Goal: Task Accomplishment & Management: Manage account settings

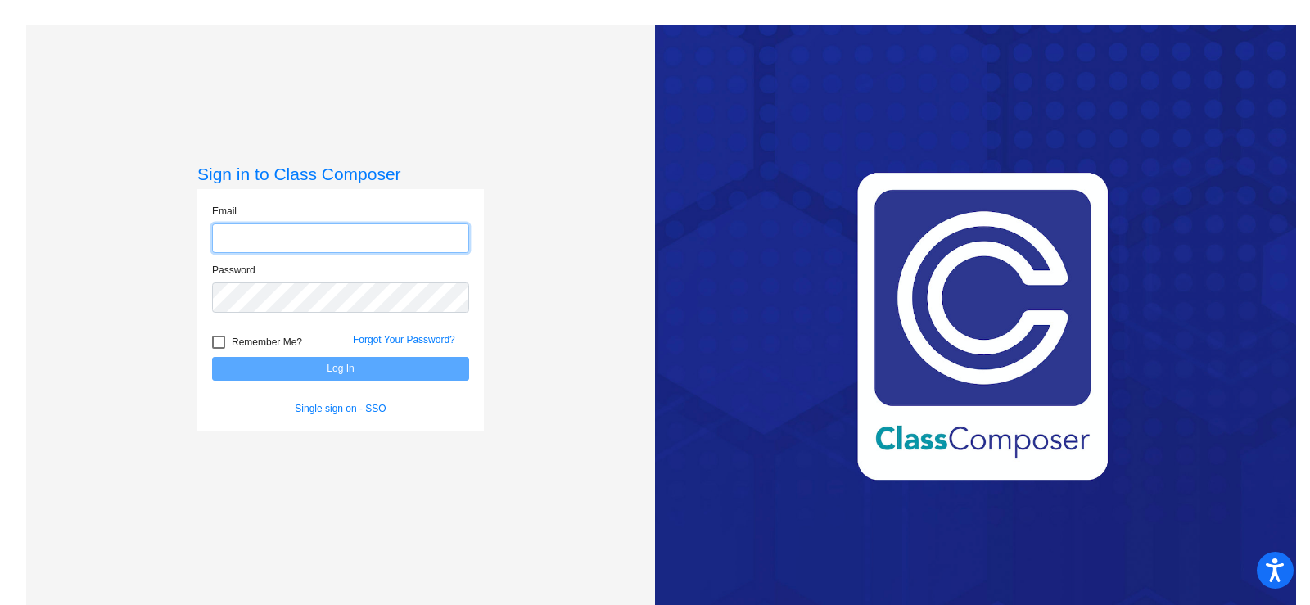
type input "[EMAIL_ADDRESS][DOMAIN_NAME]"
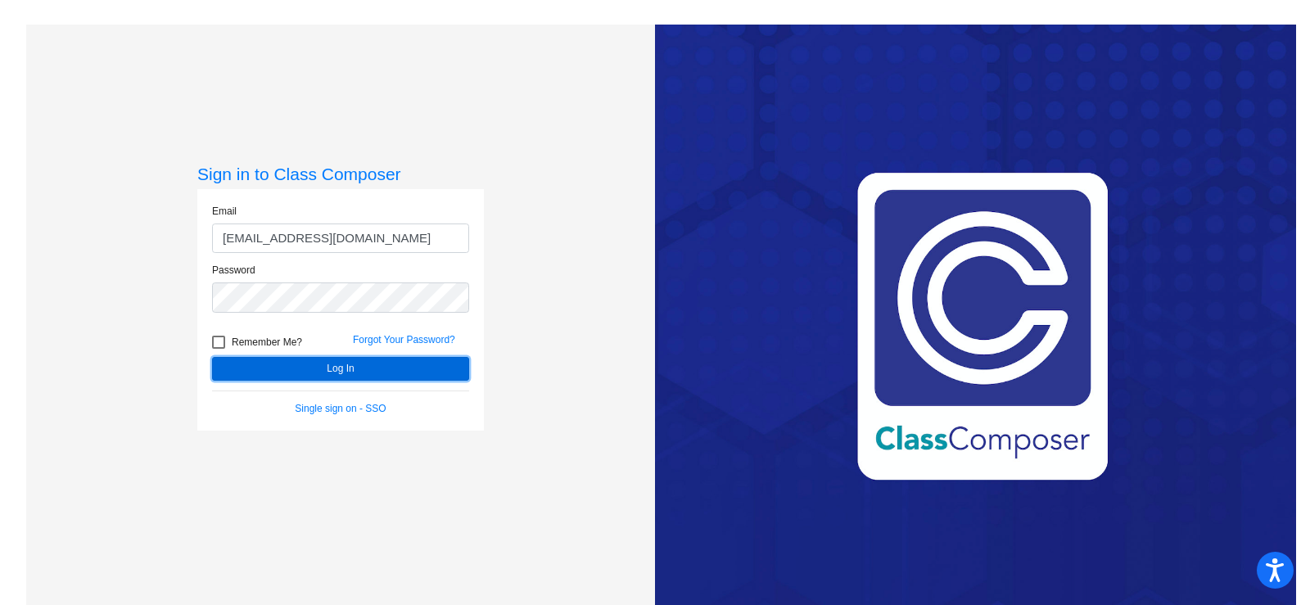
click at [452, 378] on button "Log In" at bounding box center [340, 369] width 257 height 24
click at [452, 367] on button "Log In" at bounding box center [340, 369] width 257 height 24
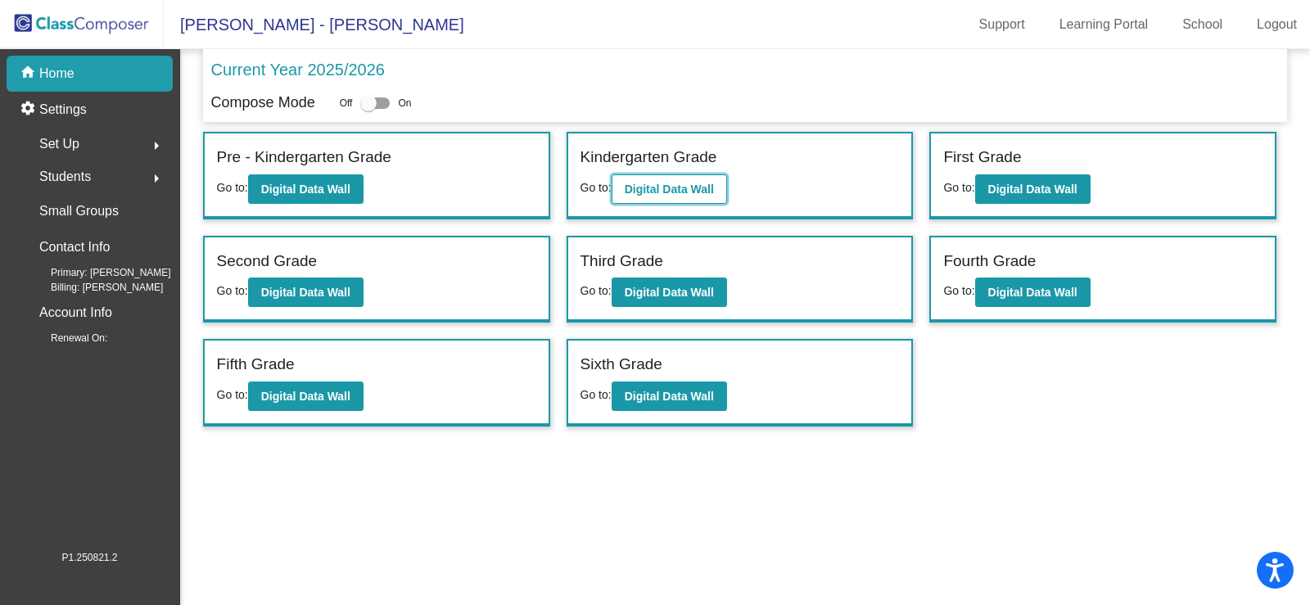
click at [698, 183] on b "Digital Data Wall" at bounding box center [669, 189] width 89 height 13
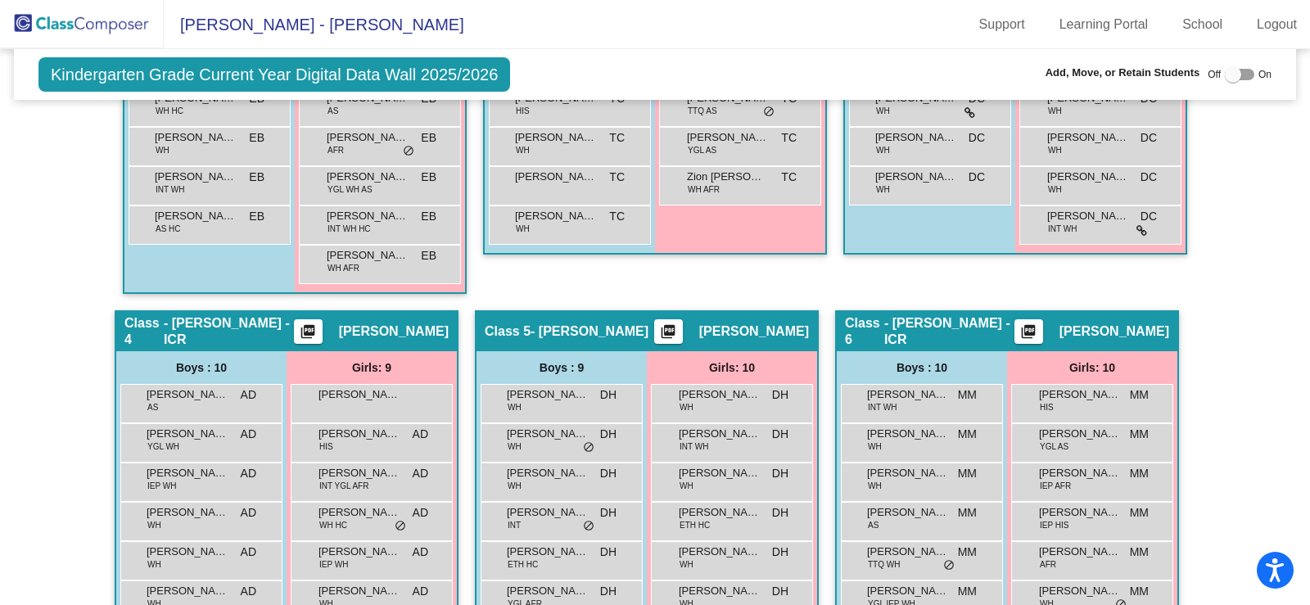
scroll to position [1147, 0]
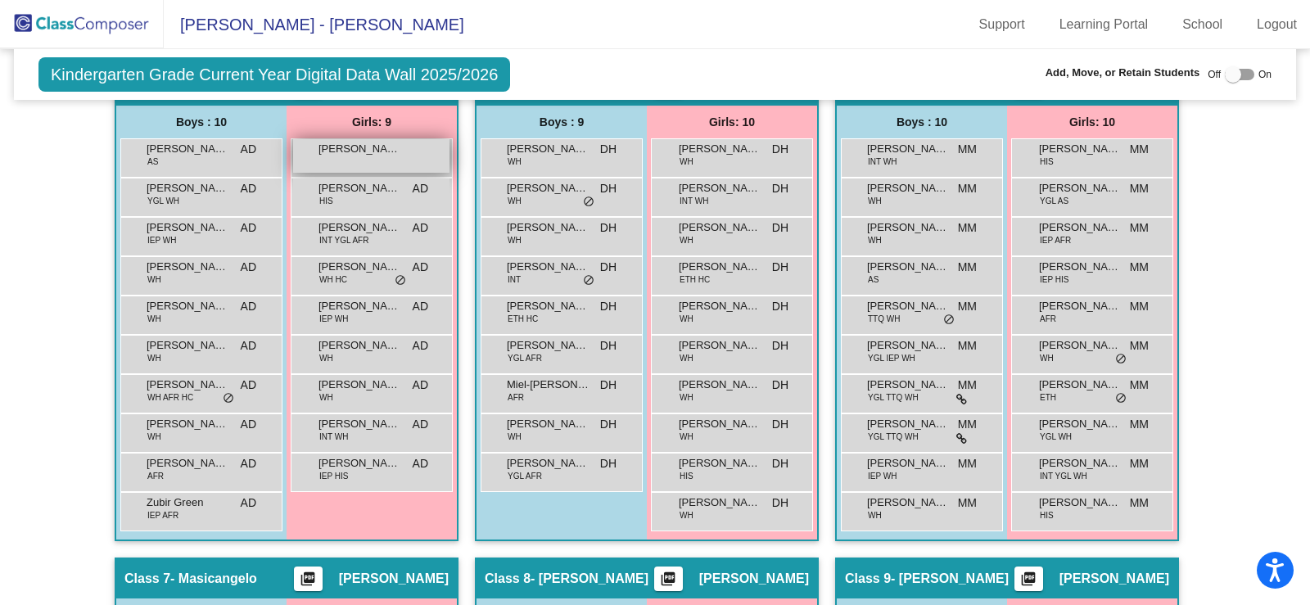
click at [400, 160] on div "[PERSON_NAME] lock do_not_disturb_alt" at bounding box center [371, 156] width 156 height 34
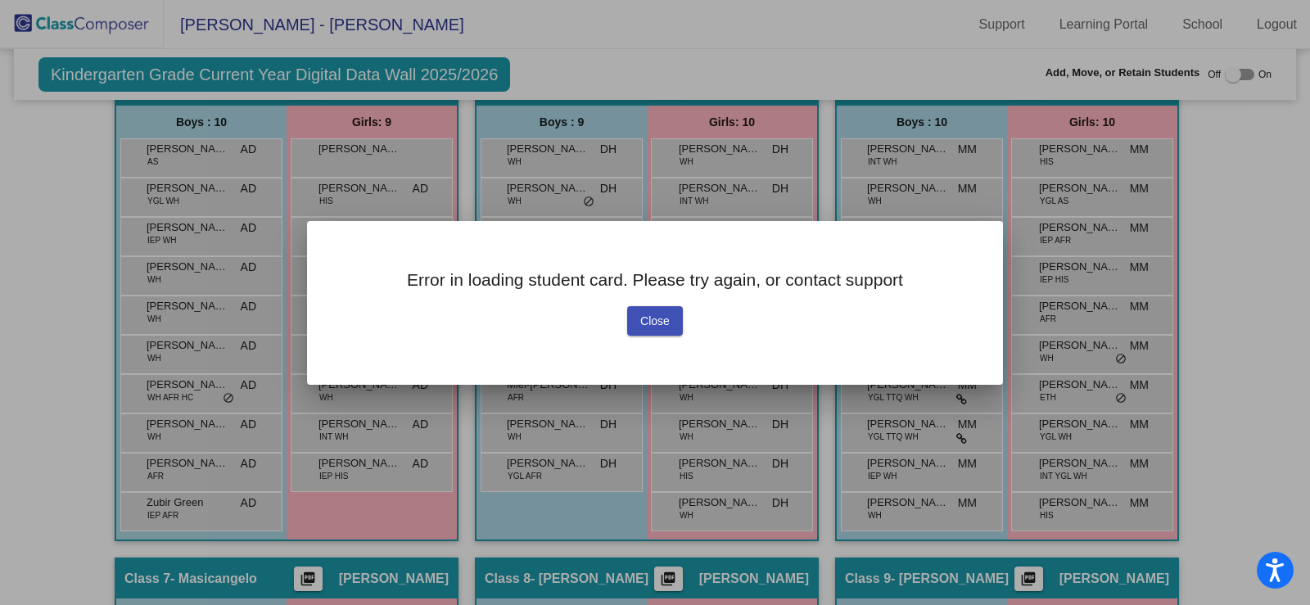
click at [671, 319] on button "Close" at bounding box center [655, 320] width 56 height 29
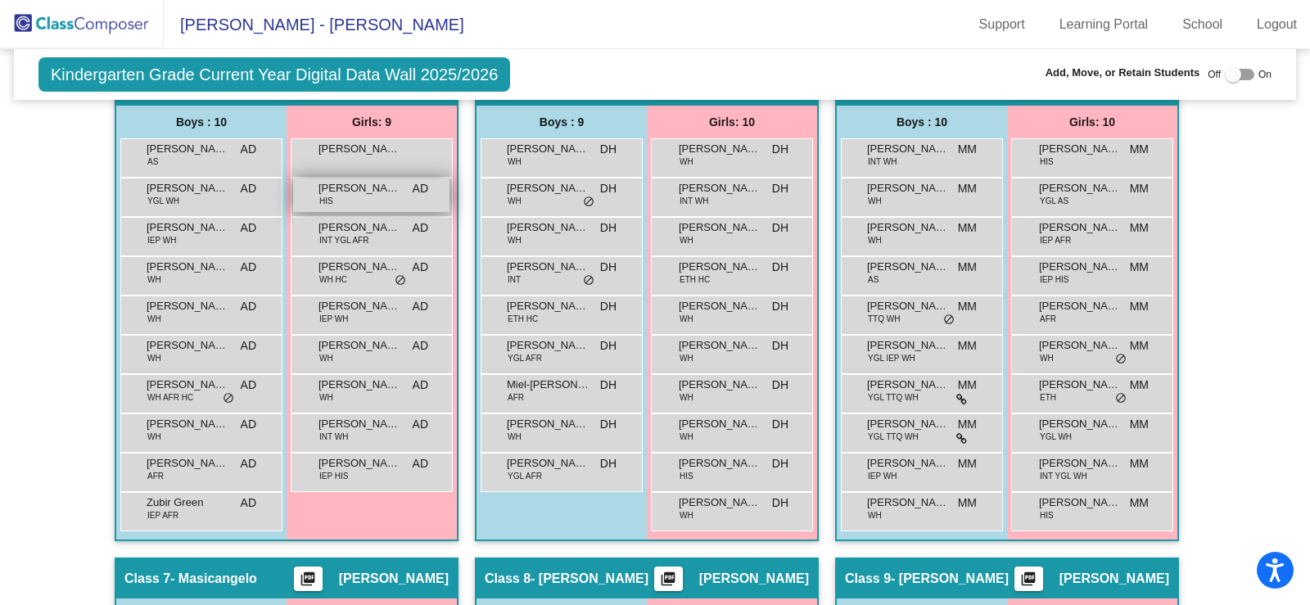
click at [369, 204] on div "[PERSON_NAME] HIS AD lock do_not_disturb_alt" at bounding box center [371, 196] width 156 height 34
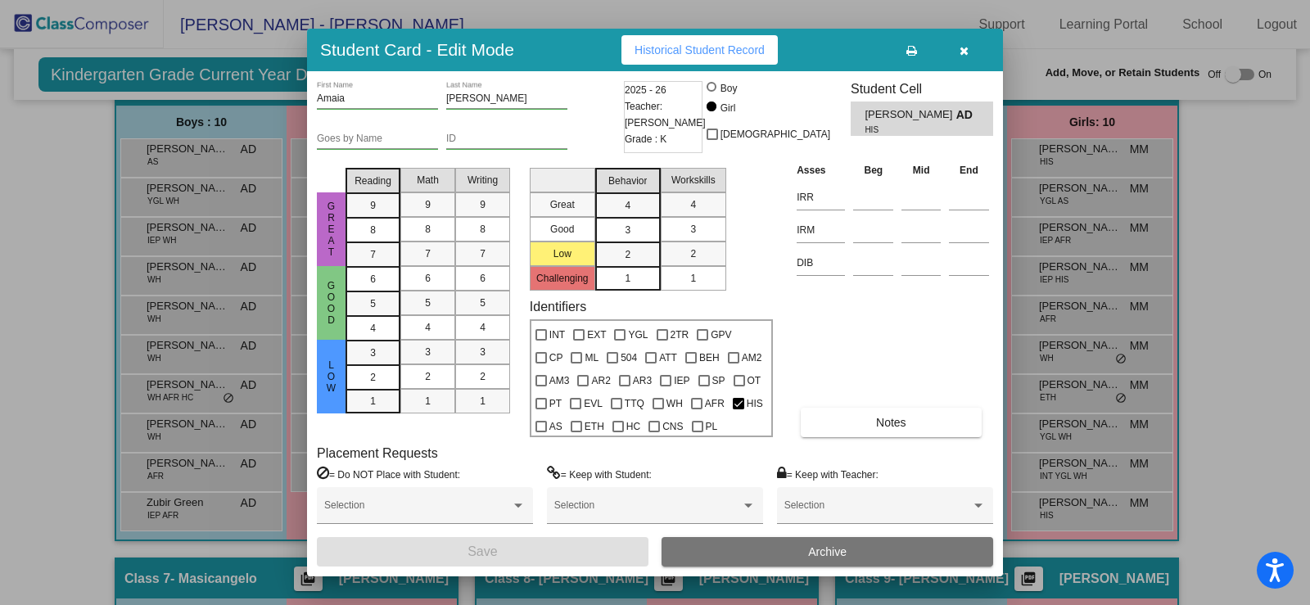
click at [968, 46] on icon "button" at bounding box center [964, 50] width 9 height 11
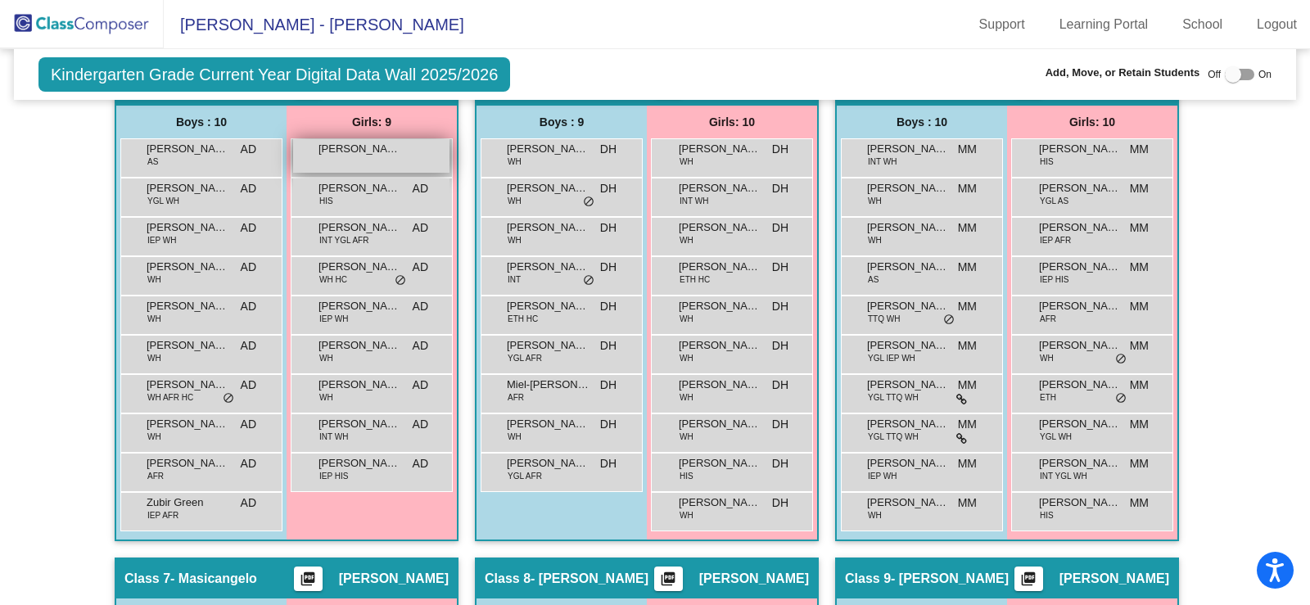
click at [392, 157] on div "[PERSON_NAME] lock do_not_disturb_alt" at bounding box center [371, 156] width 156 height 34
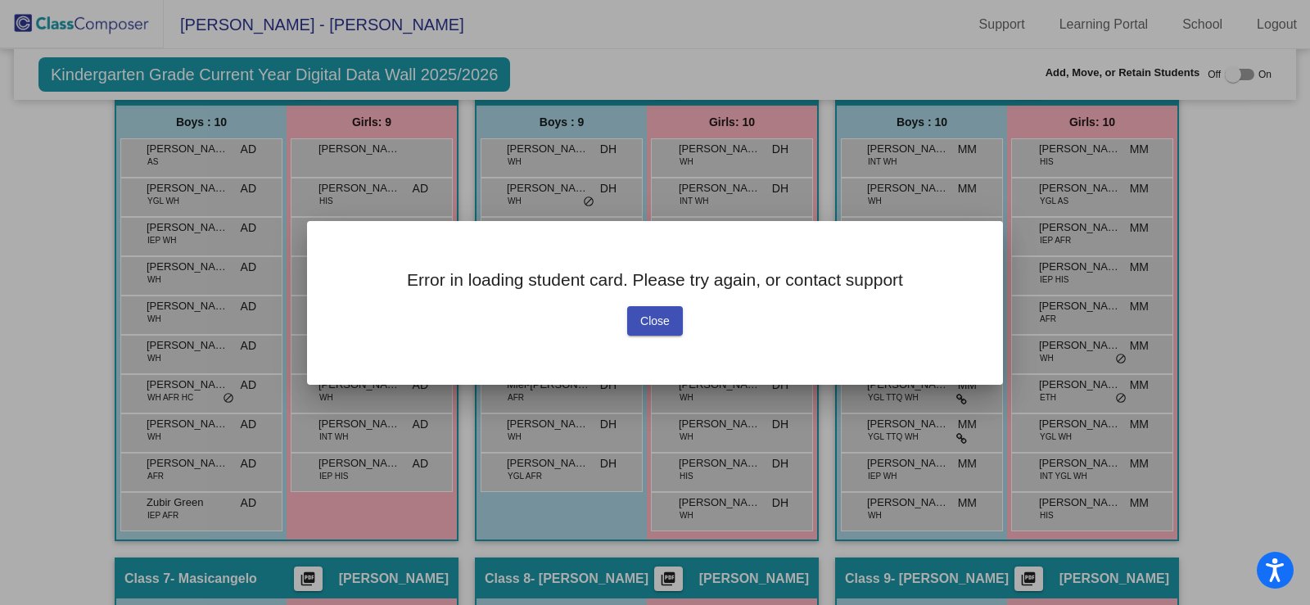
click at [659, 318] on span "Close" at bounding box center [654, 320] width 29 height 13
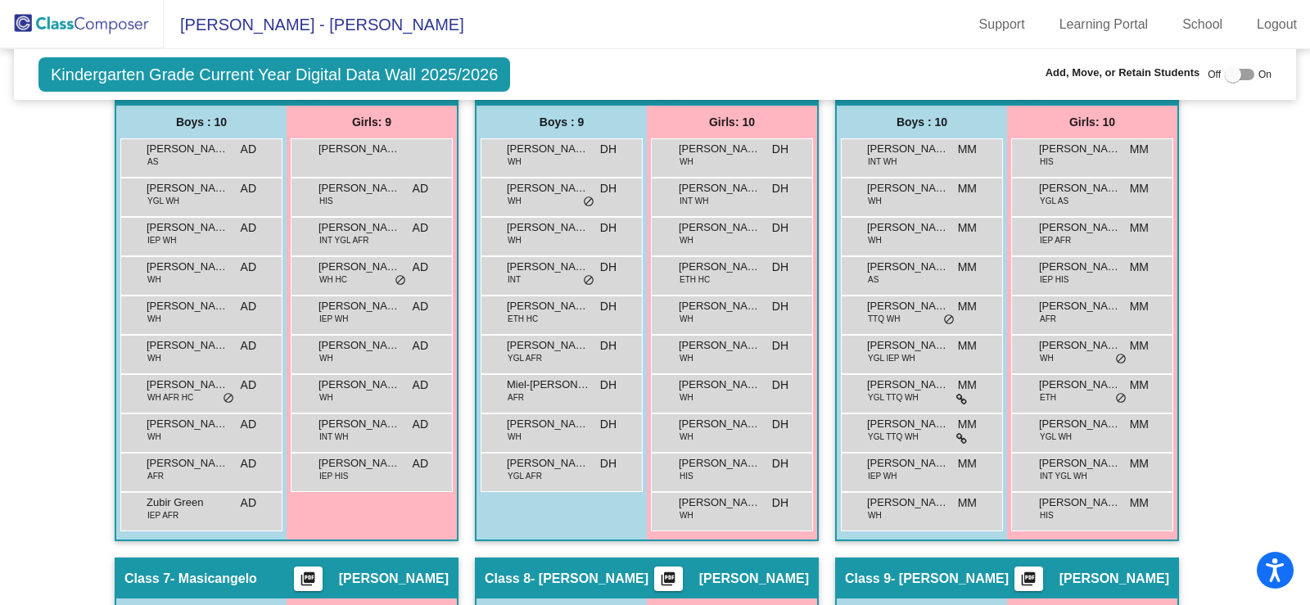
click at [1232, 78] on div at bounding box center [1233, 74] width 16 height 16
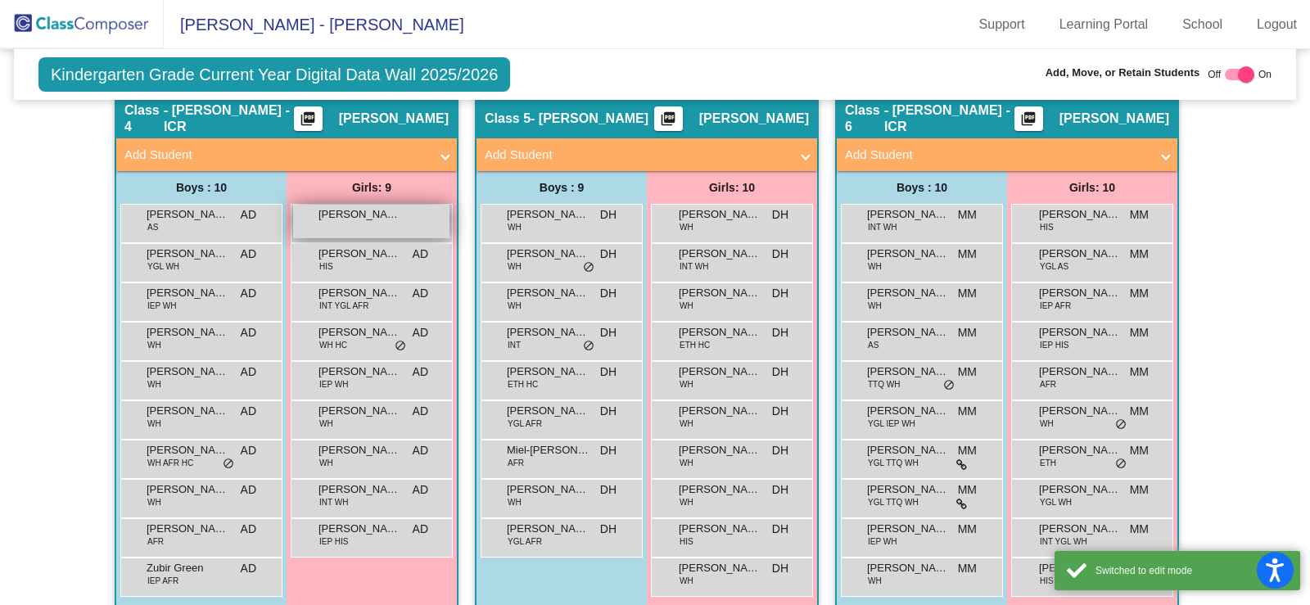
click at [377, 210] on span "[PERSON_NAME]" at bounding box center [360, 214] width 82 height 16
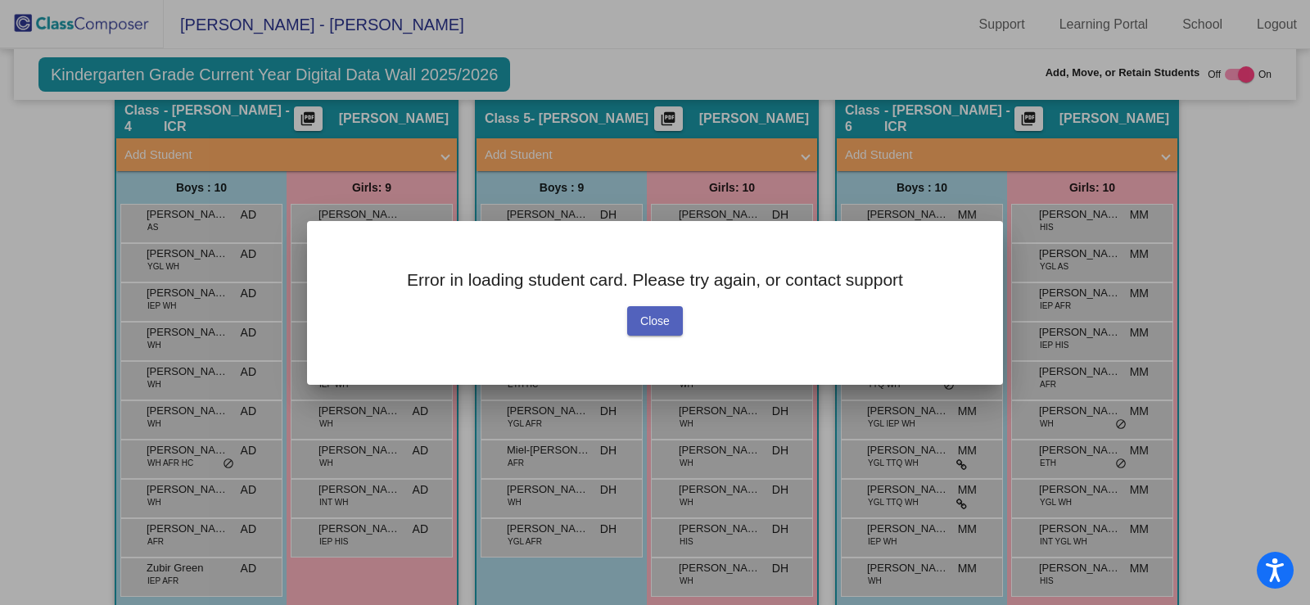
click at [681, 325] on button "Close" at bounding box center [655, 320] width 56 height 29
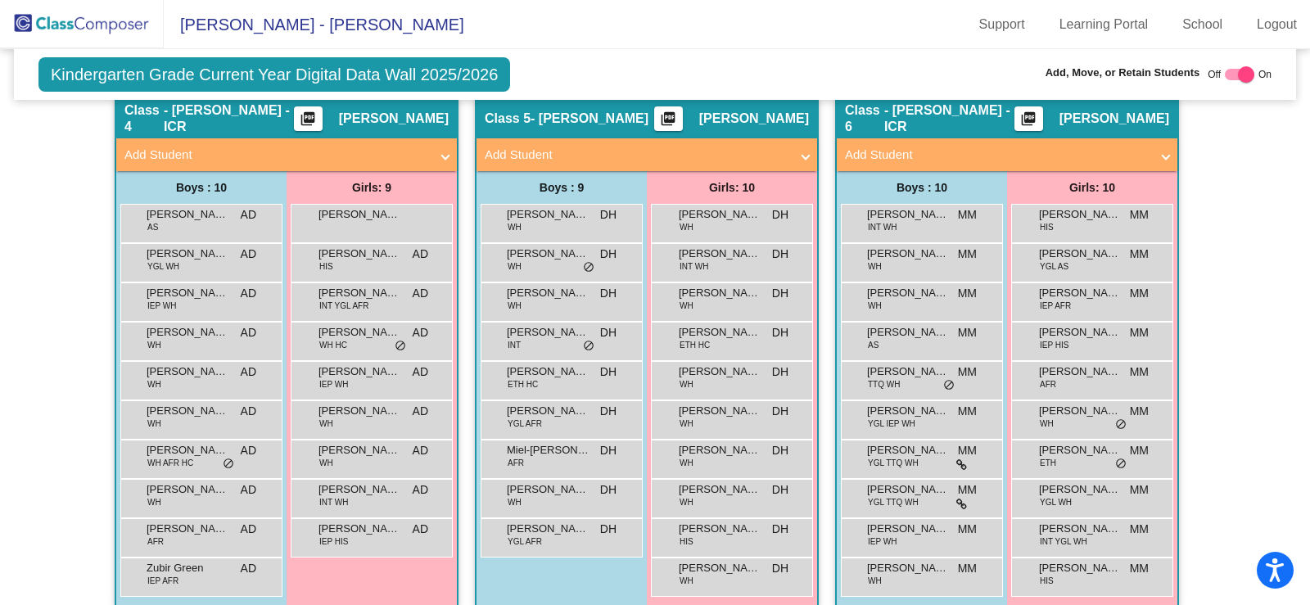
click at [1238, 75] on div at bounding box center [1246, 74] width 16 height 16
checkbox input "false"
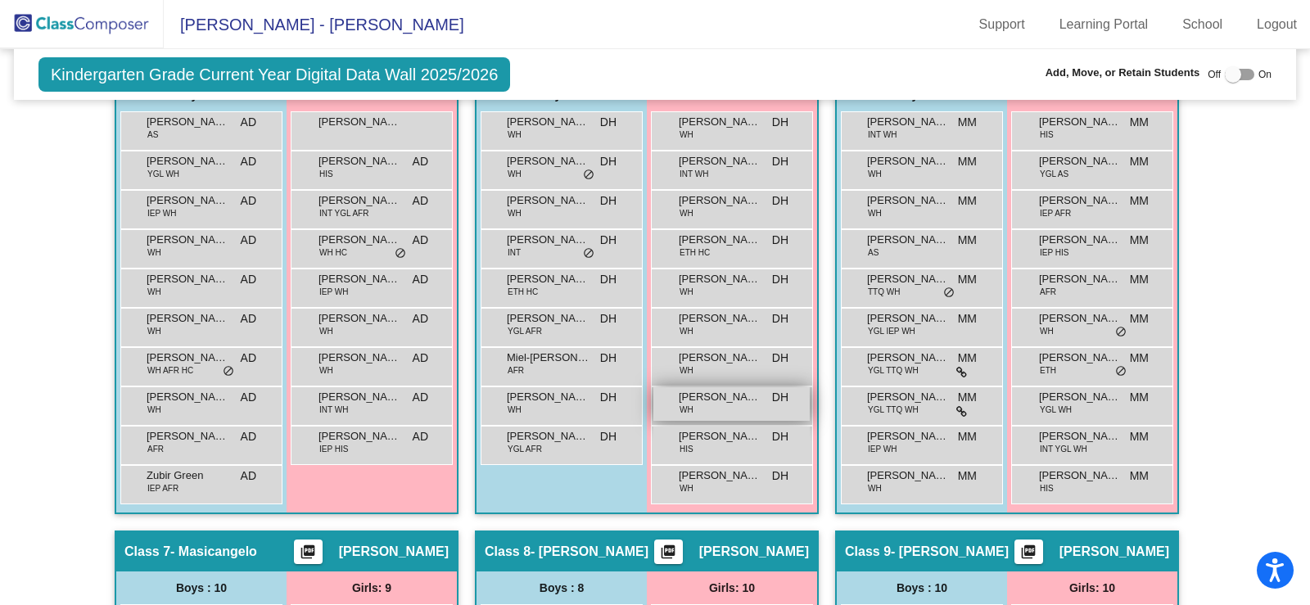
scroll to position [1114, 0]
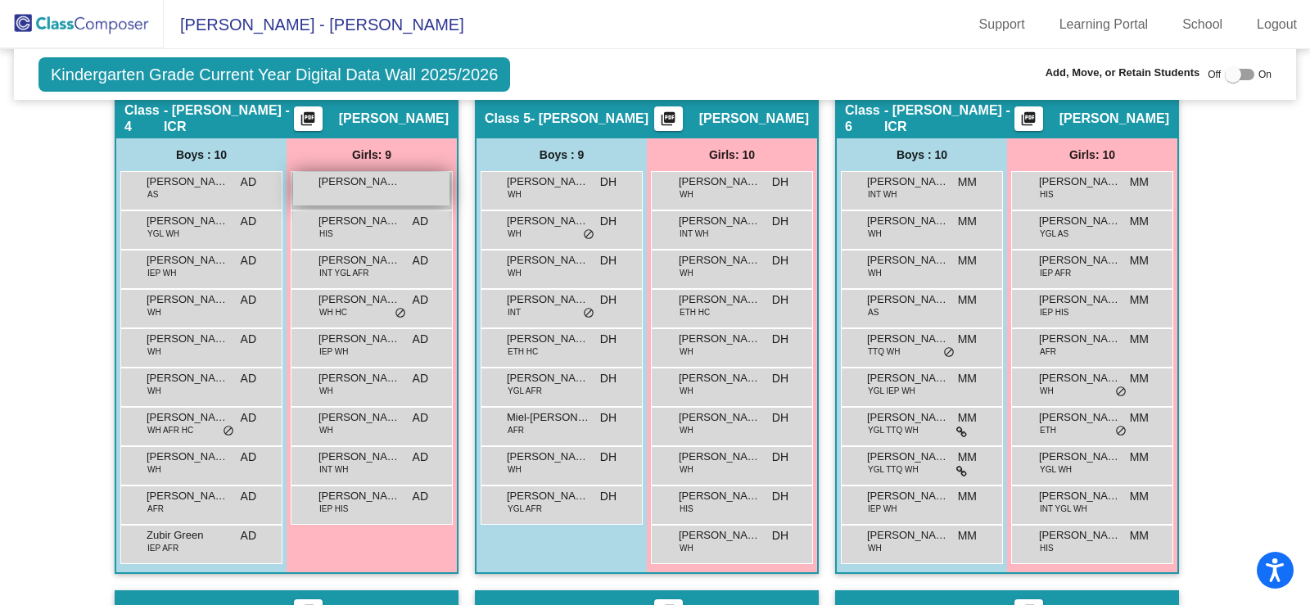
click at [351, 172] on div "[PERSON_NAME] lock do_not_disturb_alt" at bounding box center [371, 189] width 156 height 34
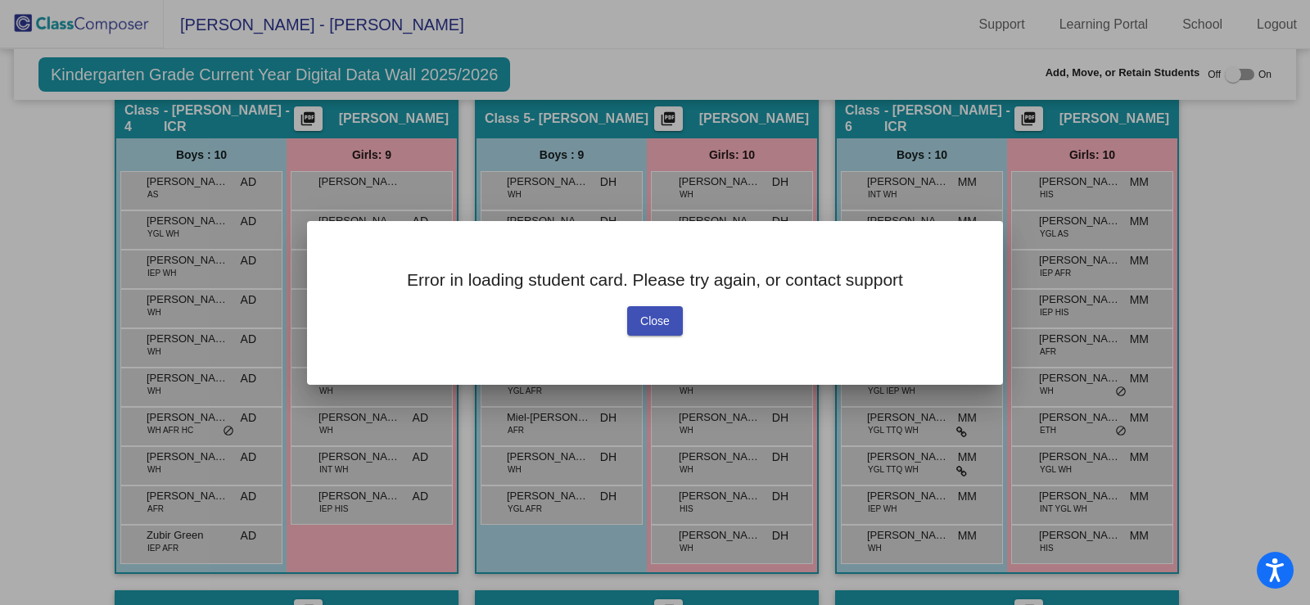
click at [678, 323] on button "Close" at bounding box center [655, 320] width 56 height 29
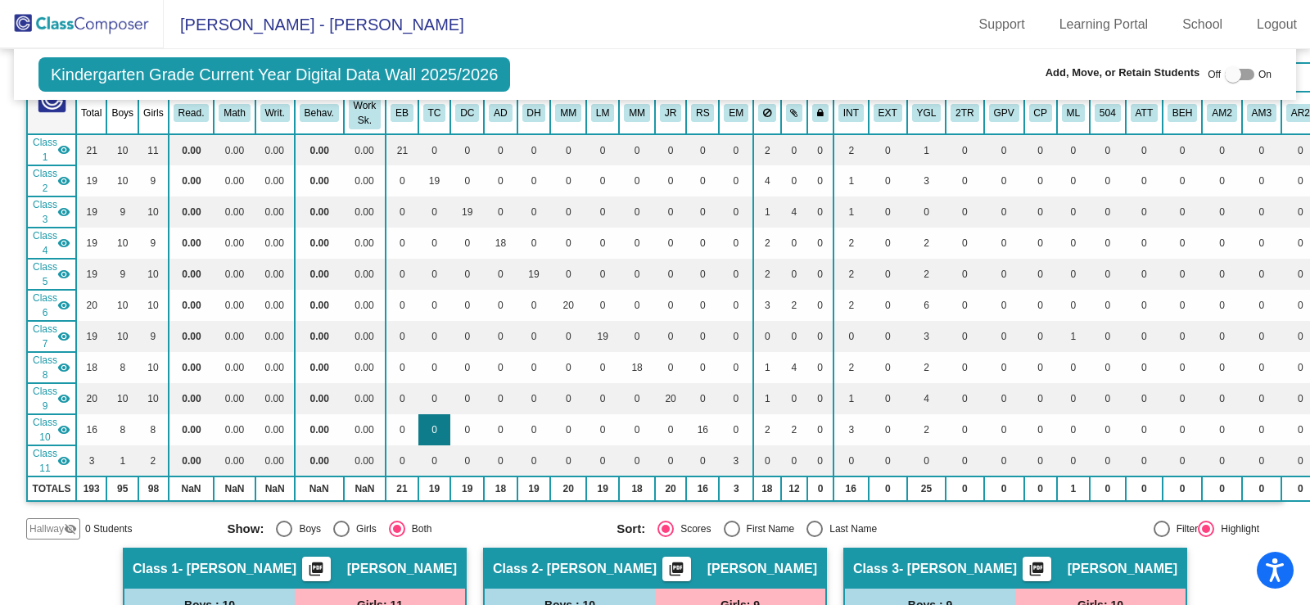
scroll to position [0, 0]
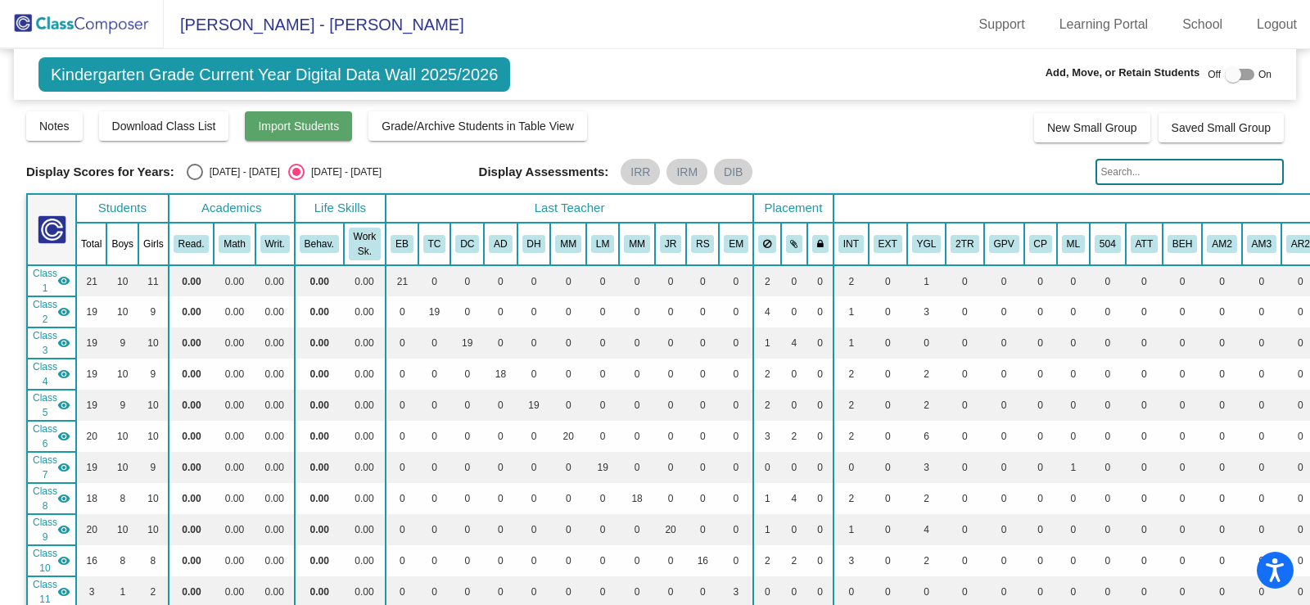
click at [296, 138] on button "Import Students" at bounding box center [298, 125] width 107 height 29
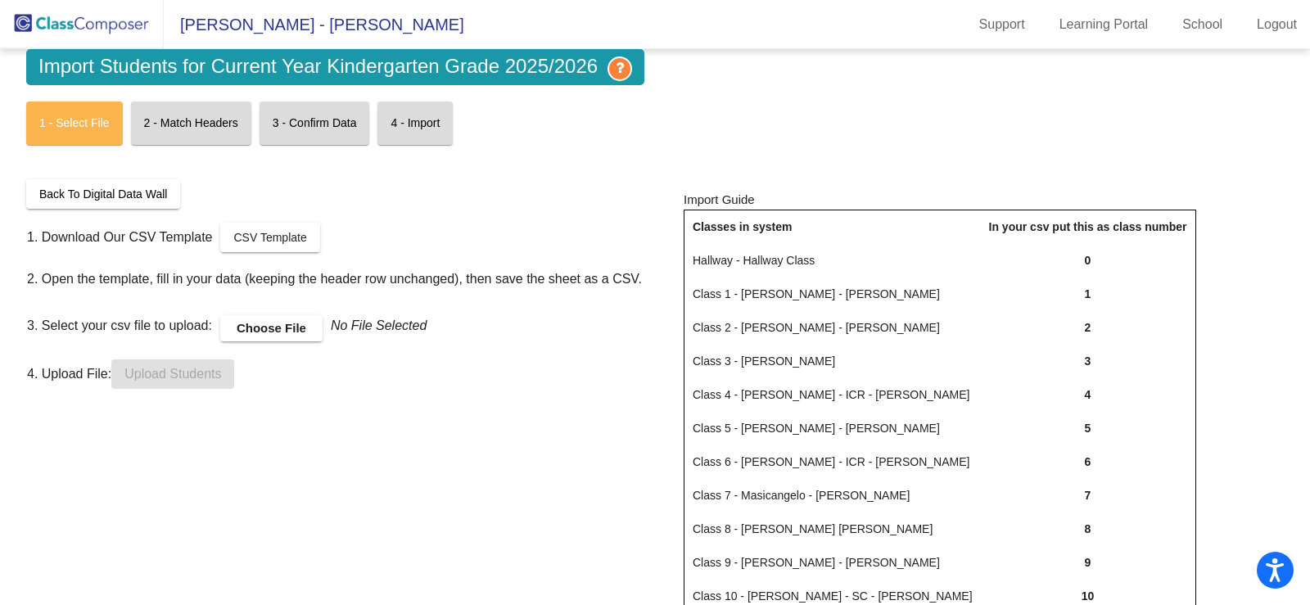
click at [138, 185] on button "Back To Digital Data Wall" at bounding box center [103, 193] width 154 height 29
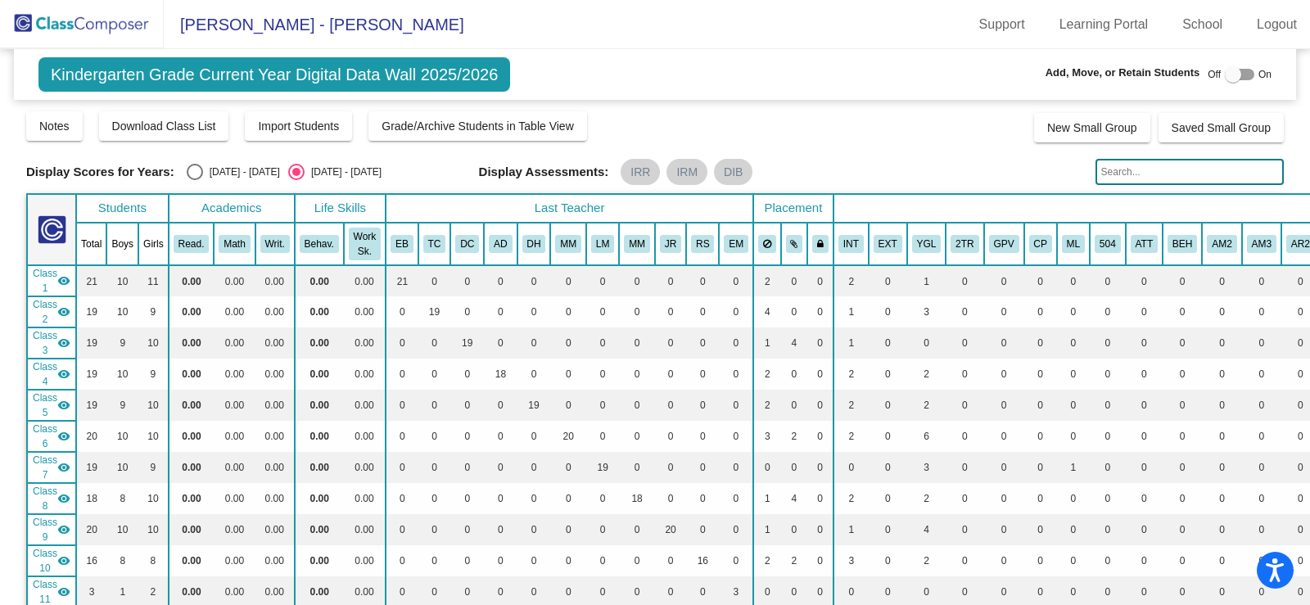
click at [80, 33] on img at bounding box center [82, 24] width 164 height 48
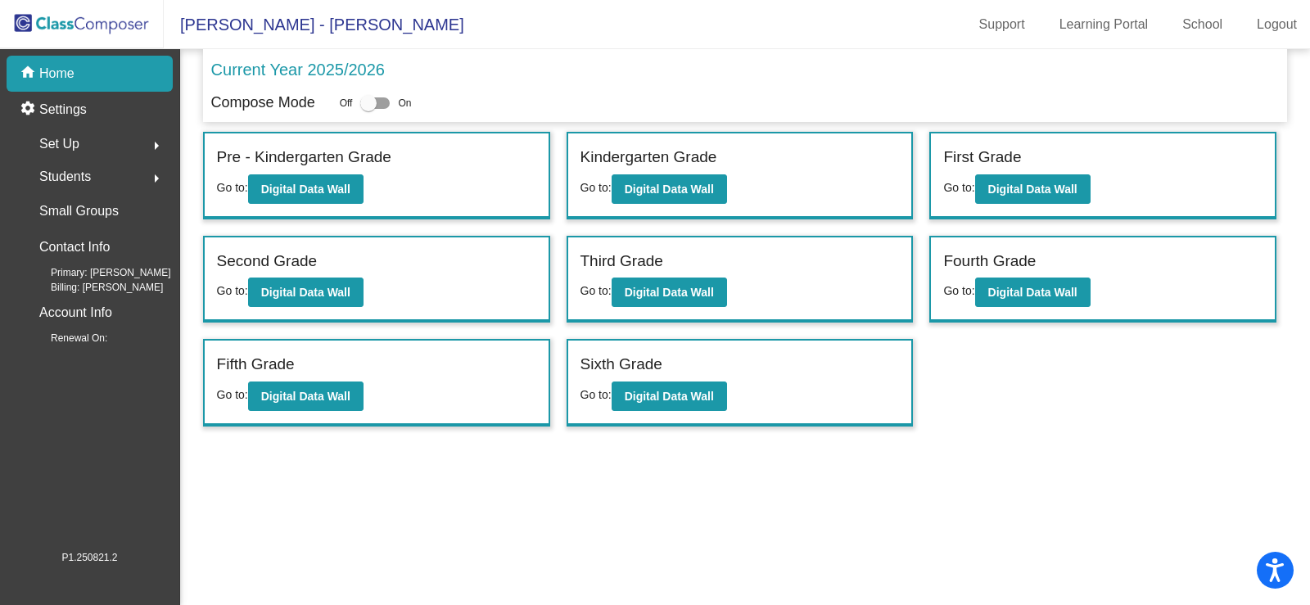
click at [158, 179] on mat-icon "arrow_right" at bounding box center [157, 179] width 20 height 20
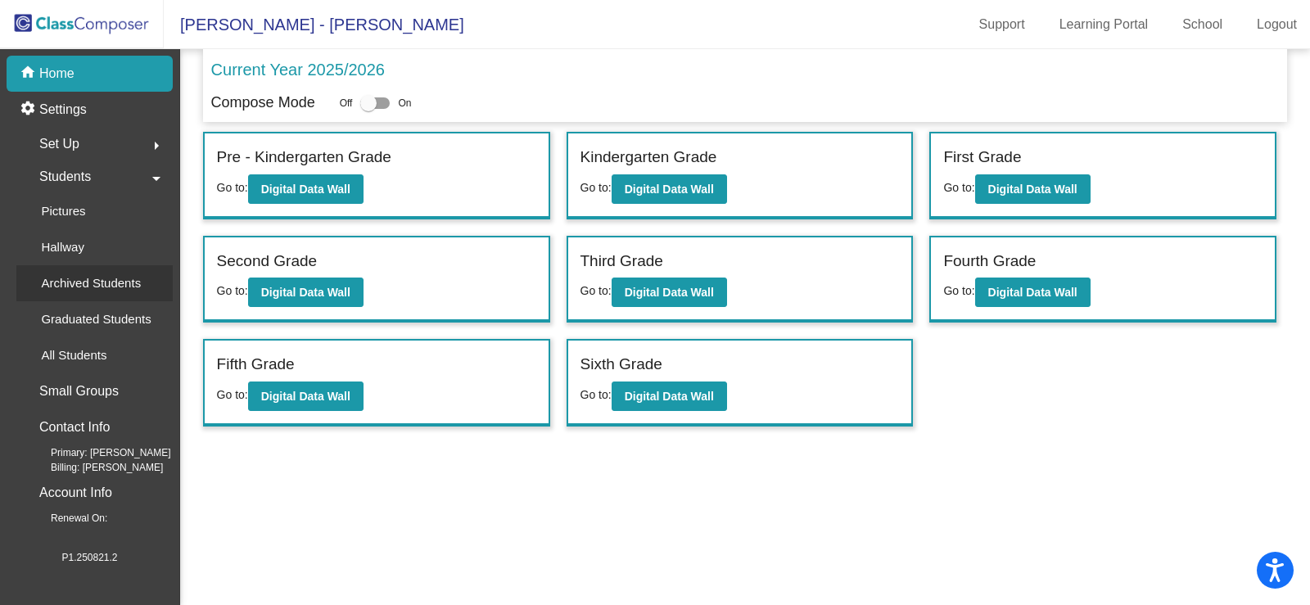
click at [149, 275] on div "Archived Students" at bounding box center [85, 283] width 138 height 36
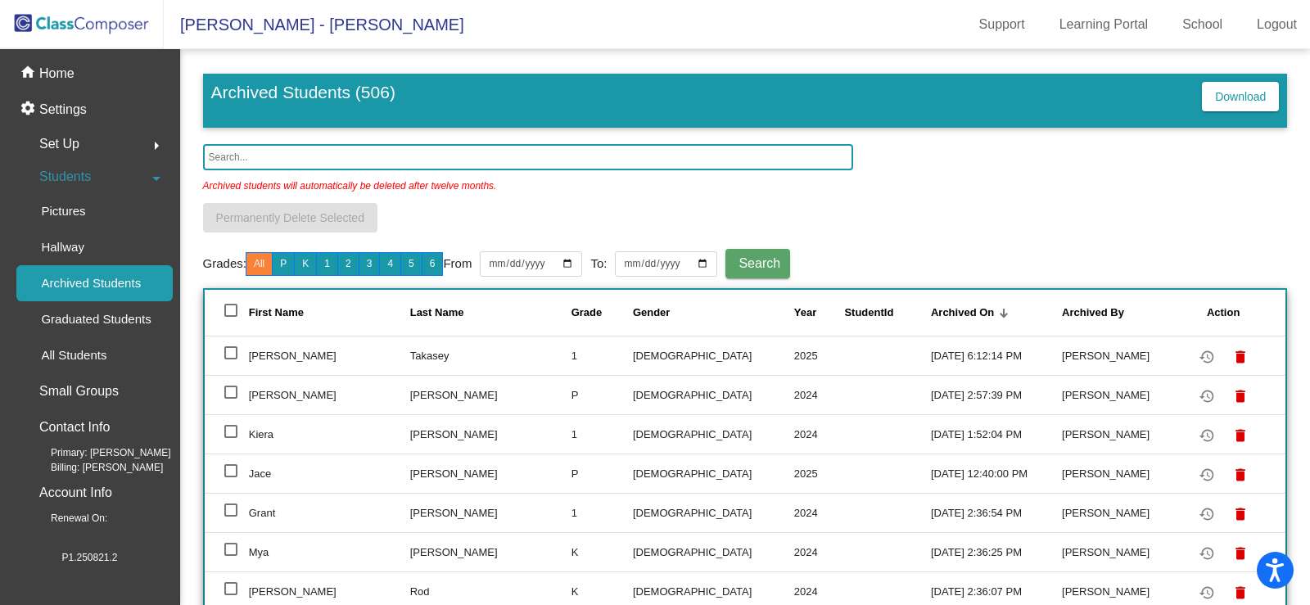
click at [276, 156] on input "text" at bounding box center [528, 157] width 651 height 26
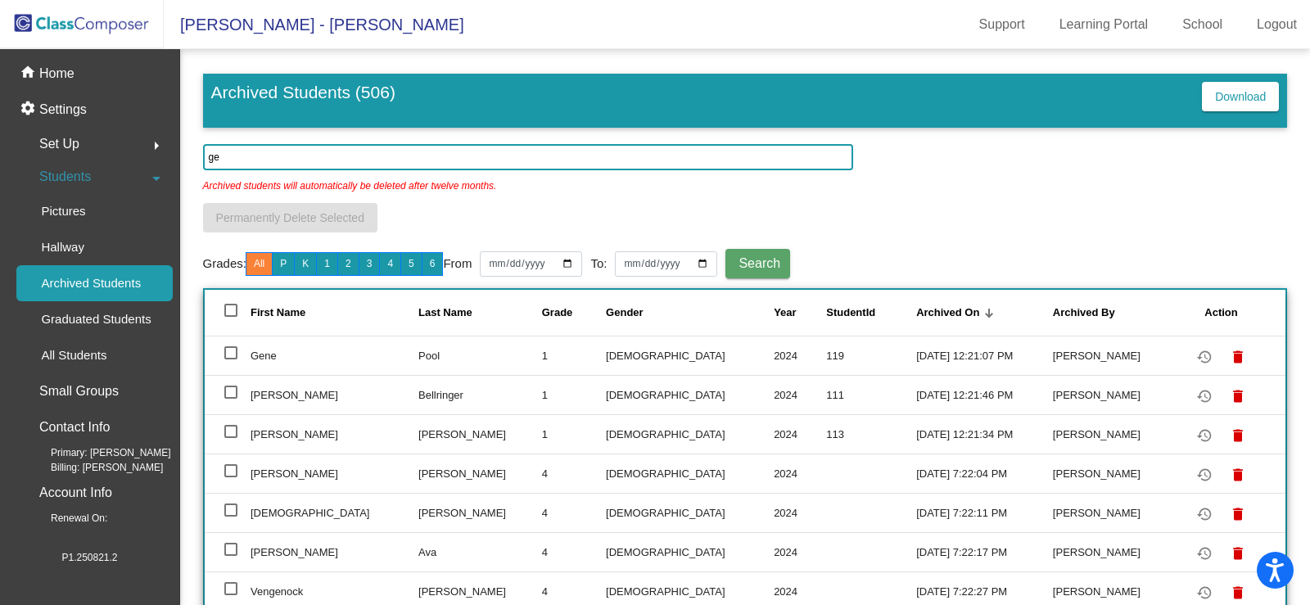
type input "g"
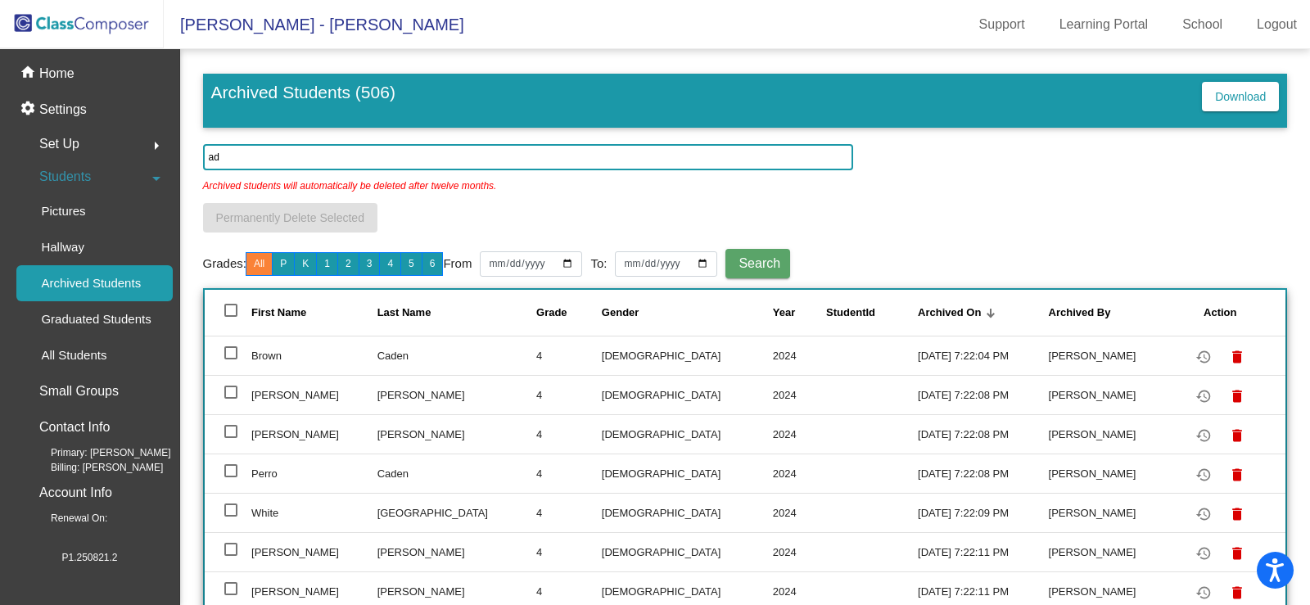
type input "a"
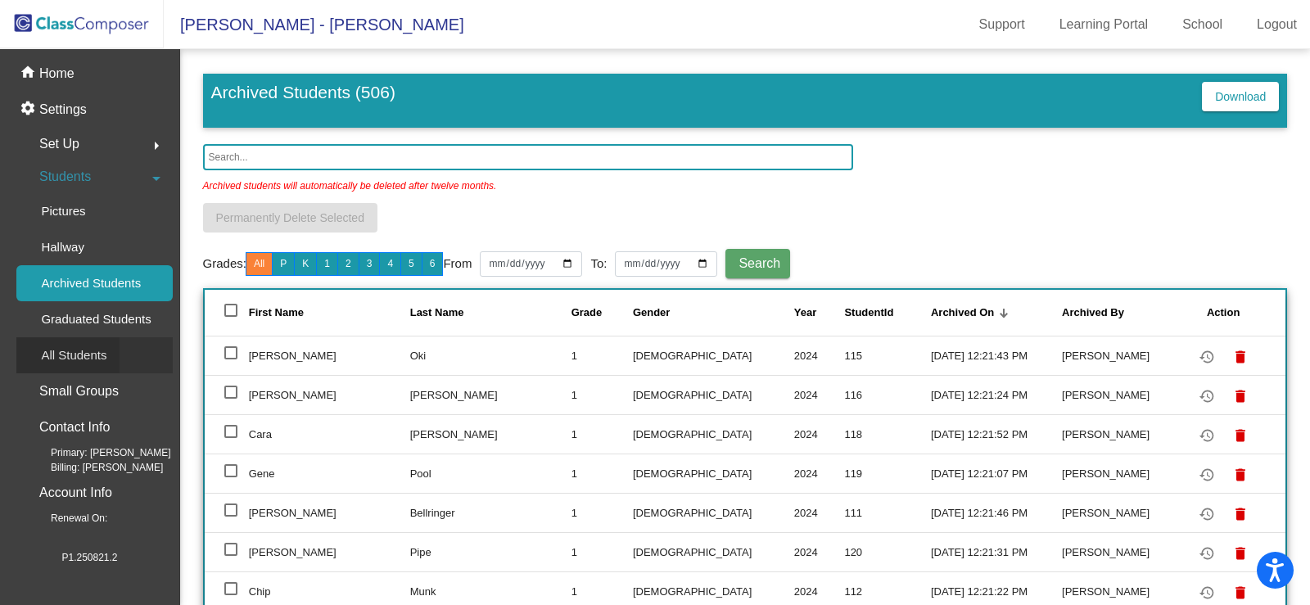
click at [79, 353] on p "All Students" at bounding box center [74, 356] width 66 height 20
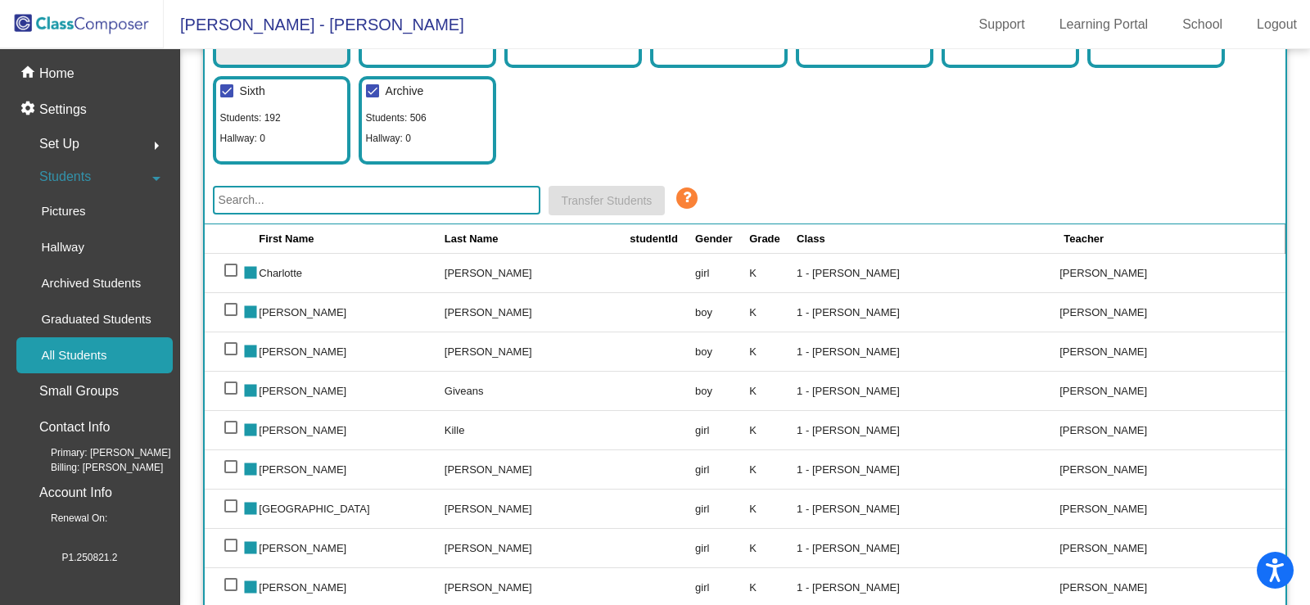
scroll to position [246, 0]
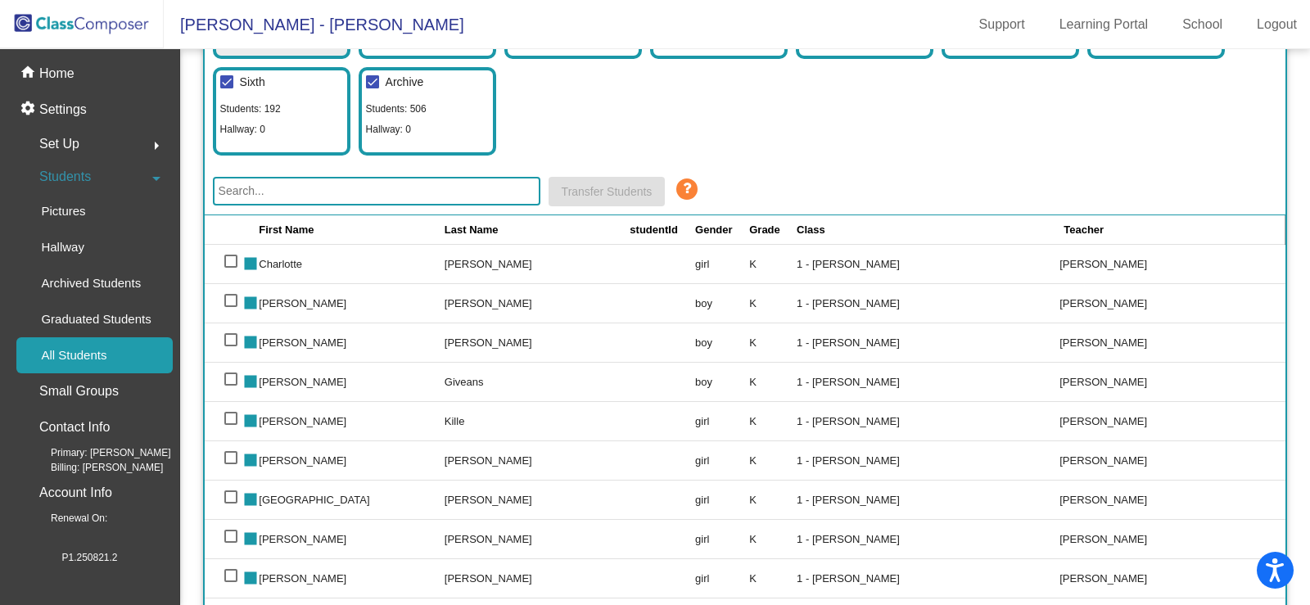
click at [310, 194] on input "text" at bounding box center [377, 191] width 328 height 29
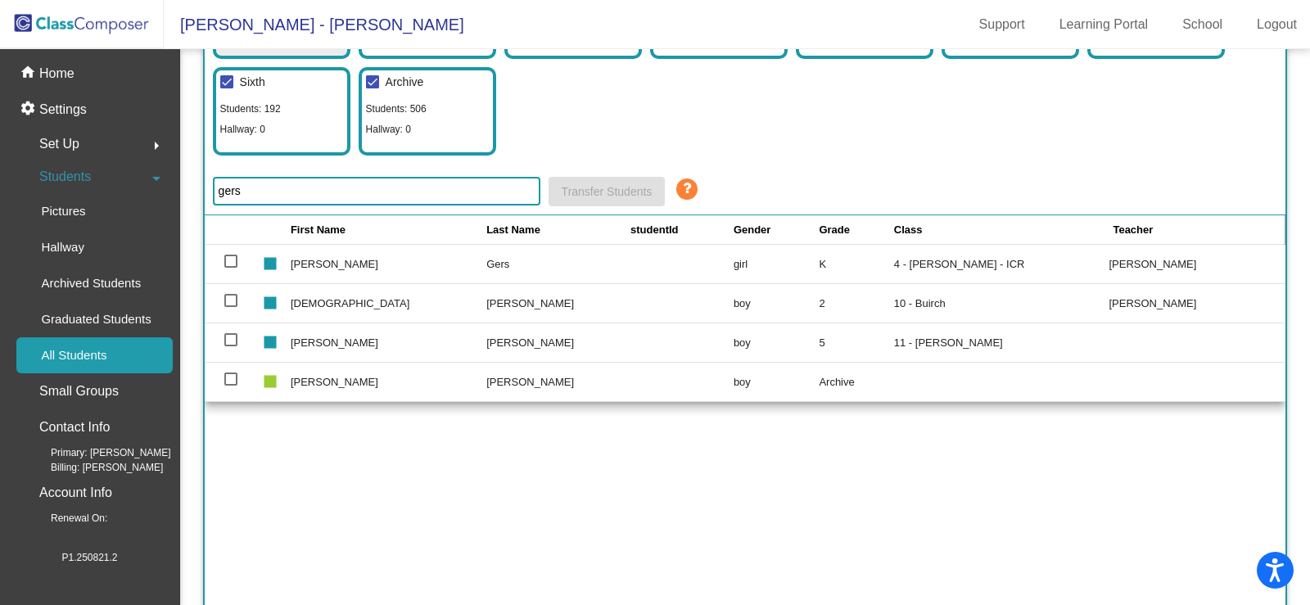
type input "gers"
click at [227, 262] on div at bounding box center [230, 261] width 13 height 13
click at [230, 268] on input "select row 79" at bounding box center [230, 268] width 1 height 1
checkbox input "true"
click at [636, 193] on span "Transfer Students" at bounding box center [607, 191] width 91 height 13
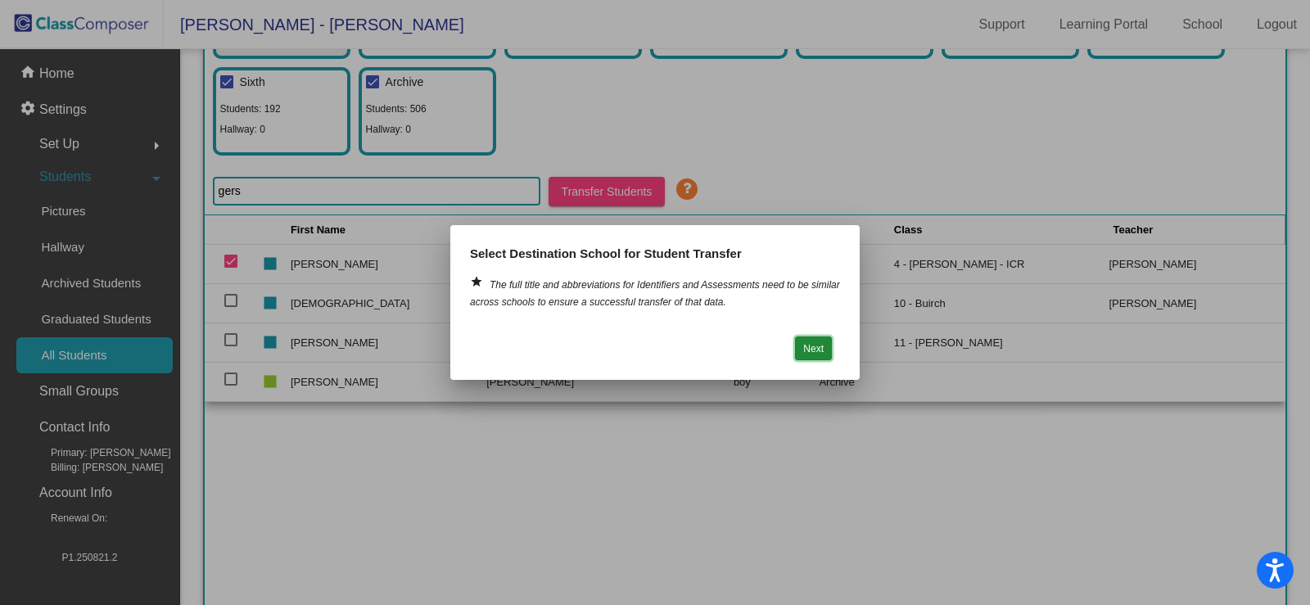
click at [818, 351] on button "Next" at bounding box center [813, 349] width 37 height 24
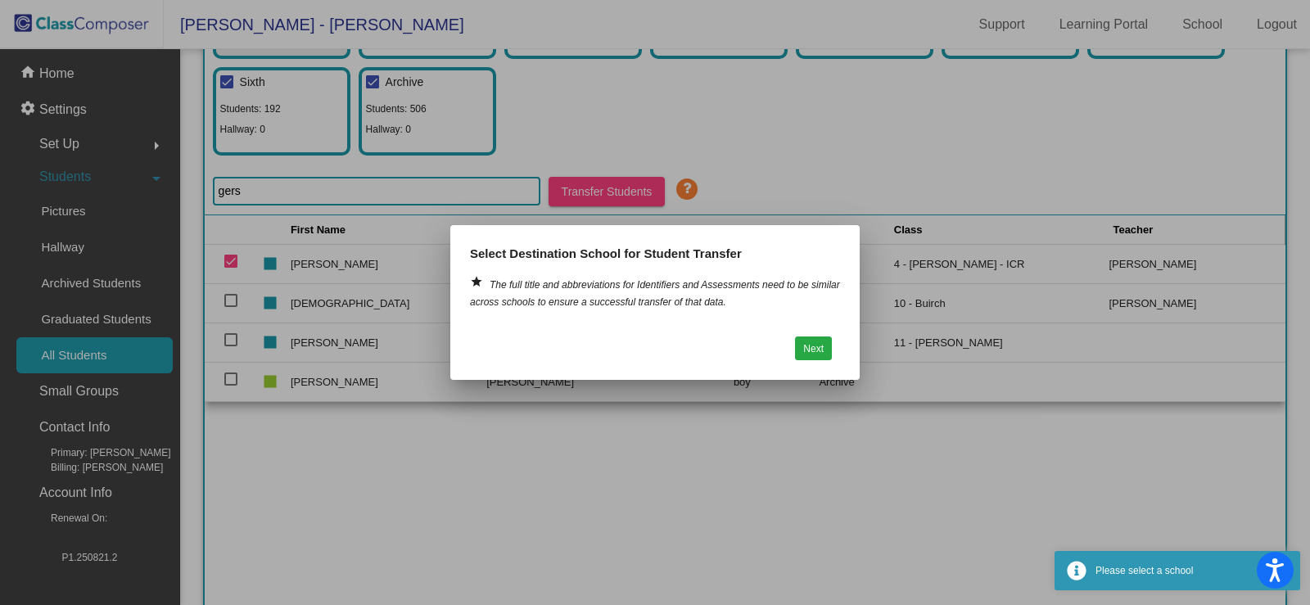
click at [838, 428] on div at bounding box center [655, 302] width 1310 height 605
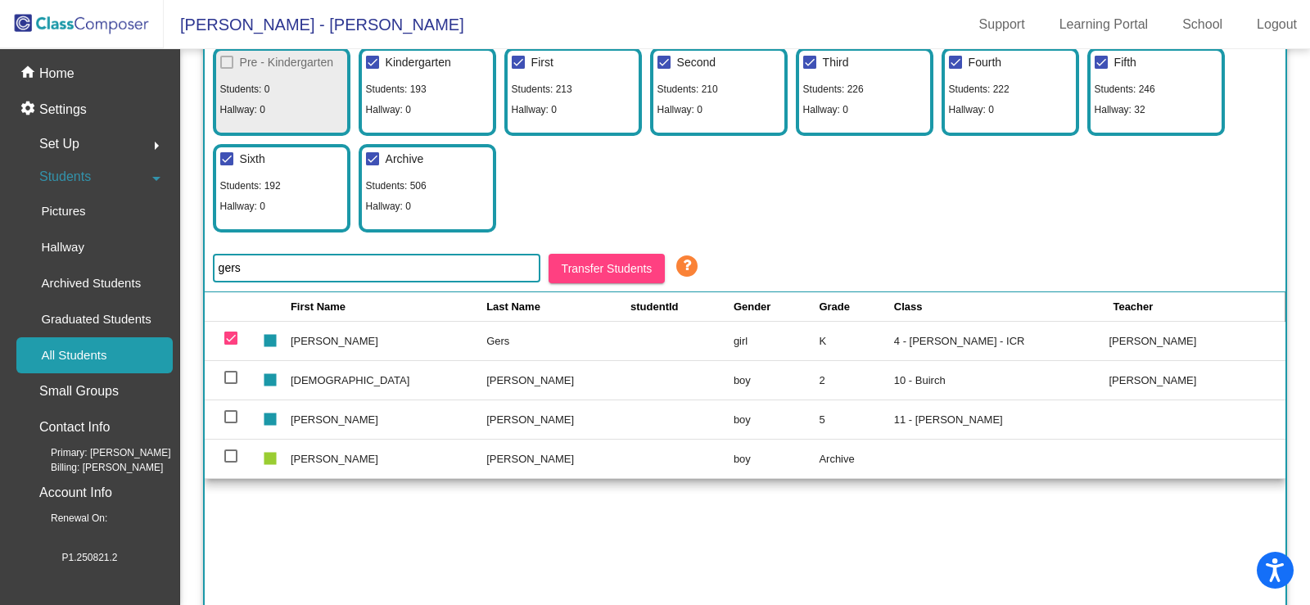
scroll to position [0, 0]
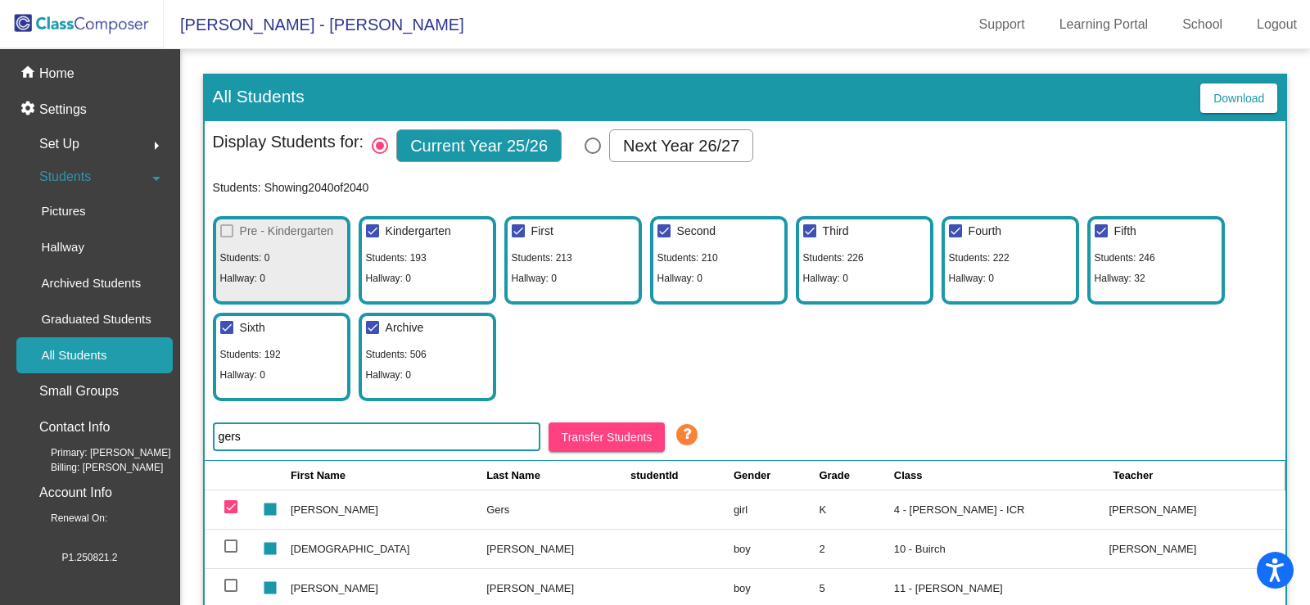
click at [444, 262] on div "Kindergarten Students: 193 Hallway: 0" at bounding box center [428, 260] width 138 height 88
click at [378, 236] on div at bounding box center [372, 230] width 13 height 13
click at [373, 238] on input "Kindergarten" at bounding box center [372, 238] width 1 height 1
checkbox input "false"
click at [509, 233] on mat-checkbox "First" at bounding box center [531, 232] width 46 height 26
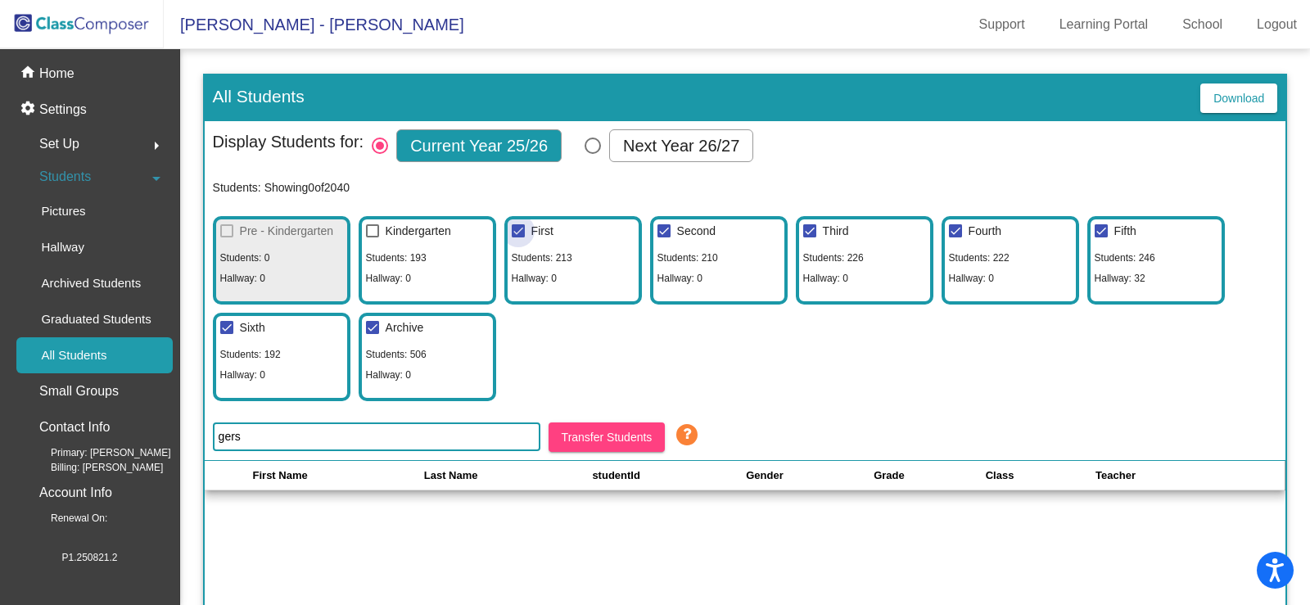
click at [517, 230] on div at bounding box center [518, 230] width 13 height 13
click at [518, 238] on input "First" at bounding box center [518, 238] width 1 height 1
checkbox input "false"
click at [664, 233] on div at bounding box center [664, 230] width 13 height 13
click at [664, 238] on input "Second" at bounding box center [663, 238] width 1 height 1
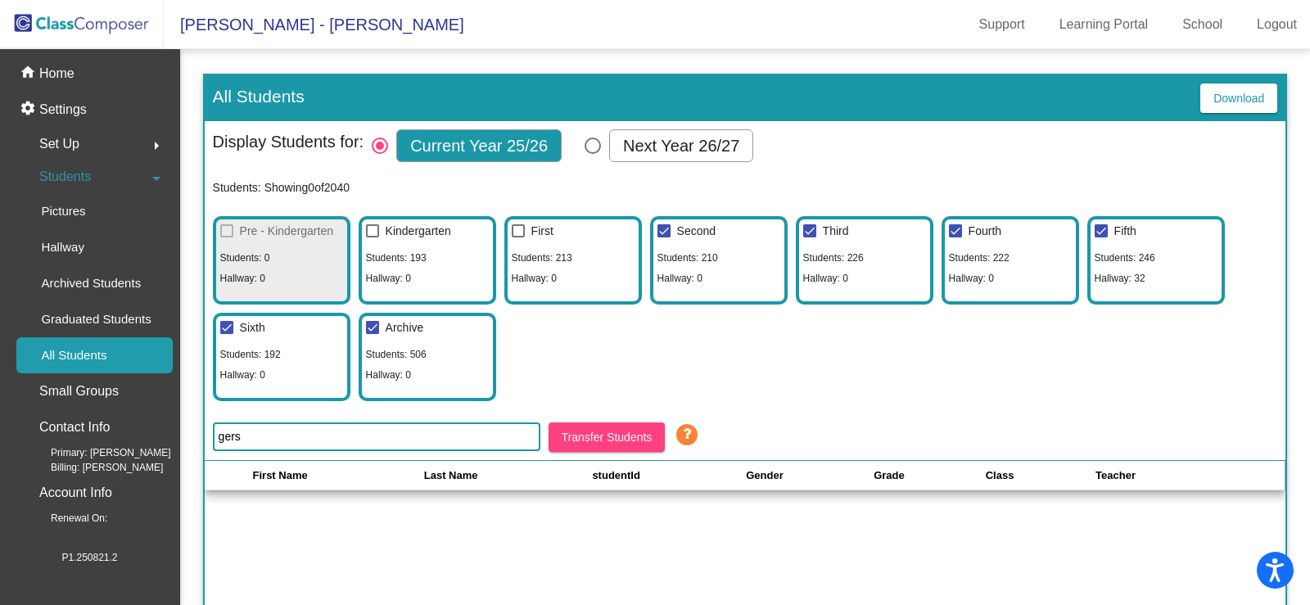
checkbox input "false"
click at [817, 233] on label "Third" at bounding box center [826, 231] width 46 height 20
click at [810, 238] on input "Third" at bounding box center [809, 238] width 1 height 1
checkbox input "false"
click at [940, 229] on div "Pre - Kindergarten Students: 0 Hallway: 0 Kindergarten Students: 193 Hallway: 0…" at bounding box center [745, 304] width 1065 height 193
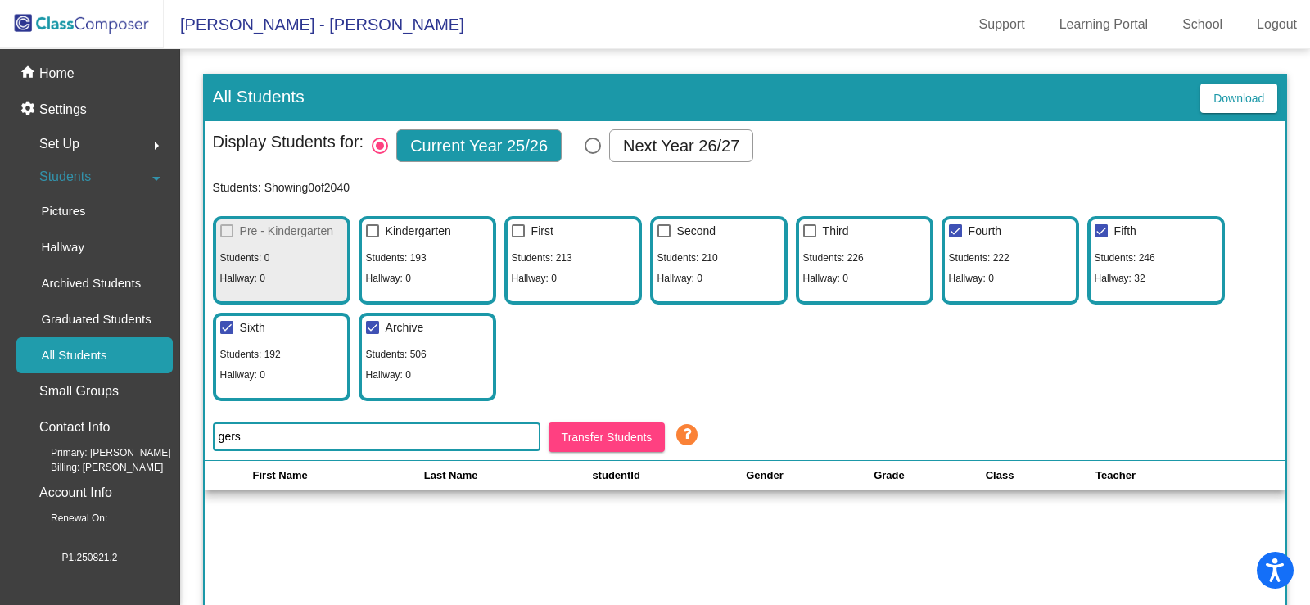
click at [959, 228] on div at bounding box center [955, 230] width 13 height 13
click at [956, 238] on input "Fourth" at bounding box center [955, 238] width 1 height 1
checkbox input "false"
click at [1103, 232] on div at bounding box center [1101, 230] width 13 height 13
click at [1102, 238] on input "Fifth" at bounding box center [1101, 238] width 1 height 1
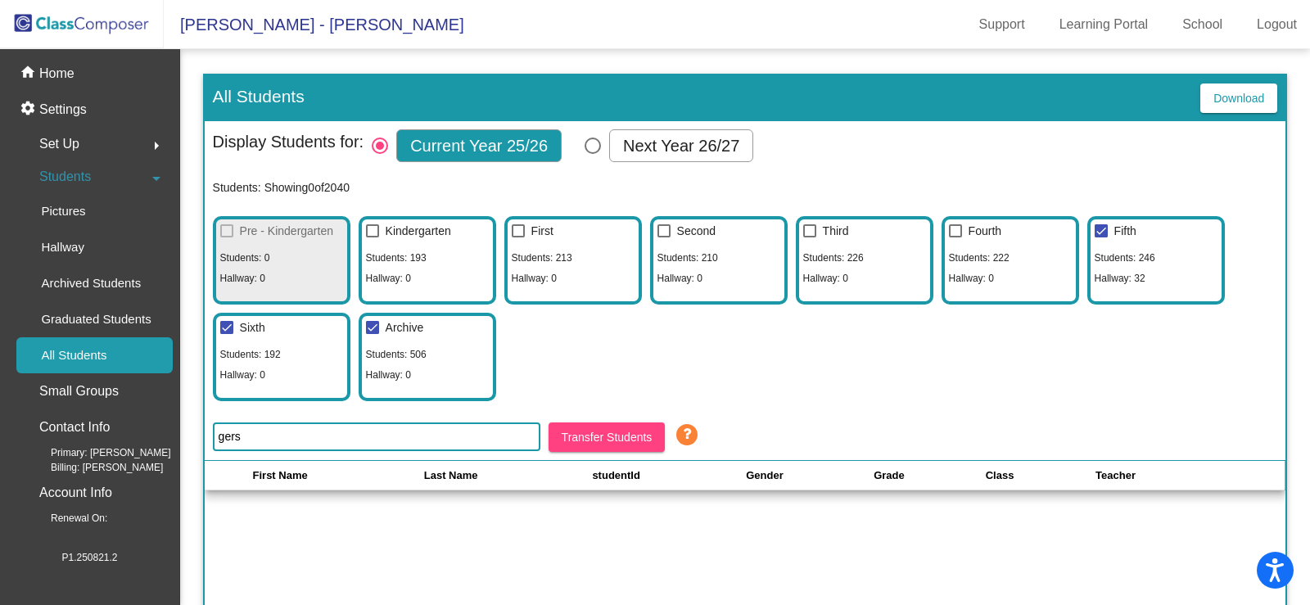
checkbox input "false"
click at [225, 326] on div at bounding box center [226, 327] width 13 height 13
click at [226, 334] on input "Sixth" at bounding box center [226, 334] width 1 height 1
checkbox input "false"
click at [371, 323] on div at bounding box center [372, 327] width 13 height 13
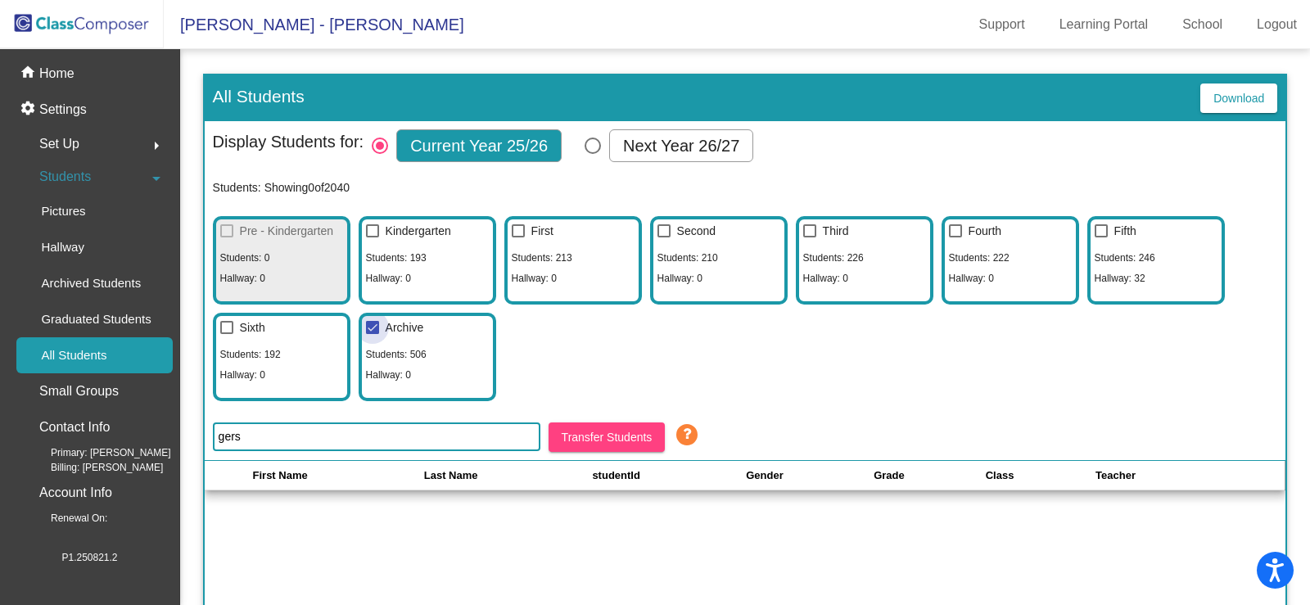
click at [372, 334] on input "Archive" at bounding box center [372, 334] width 1 height 1
checkbox input "false"
click at [376, 230] on div at bounding box center [372, 230] width 13 height 13
click at [373, 238] on input "Kindergarten" at bounding box center [372, 238] width 1 height 1
checkbox input "true"
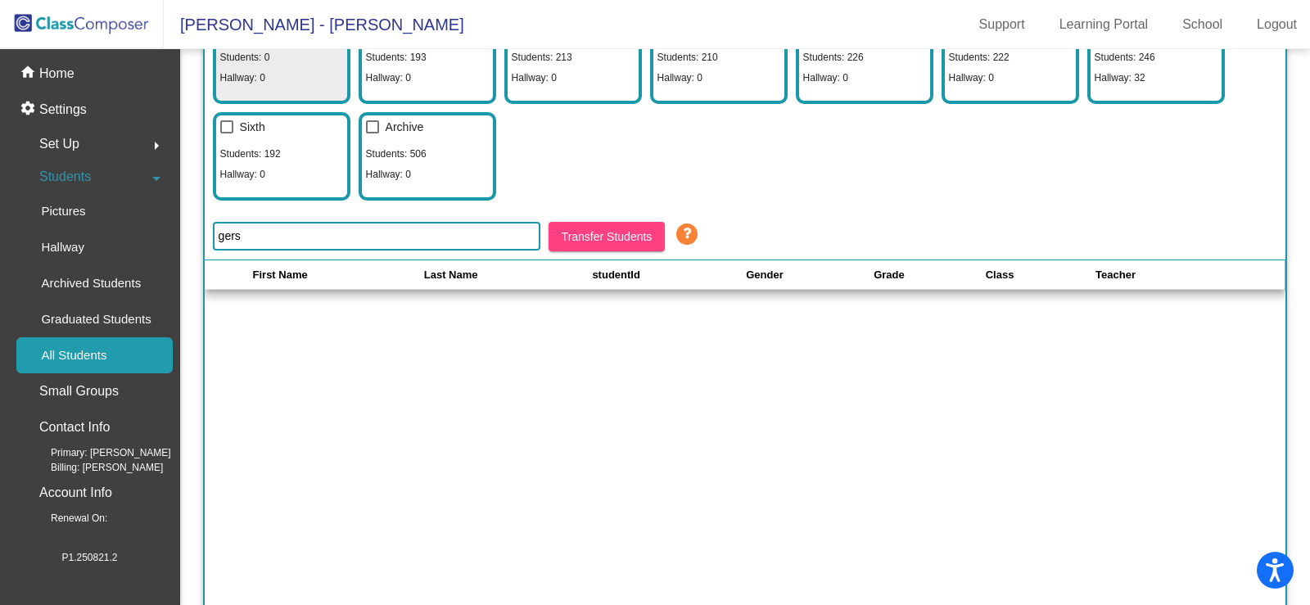
scroll to position [246, 0]
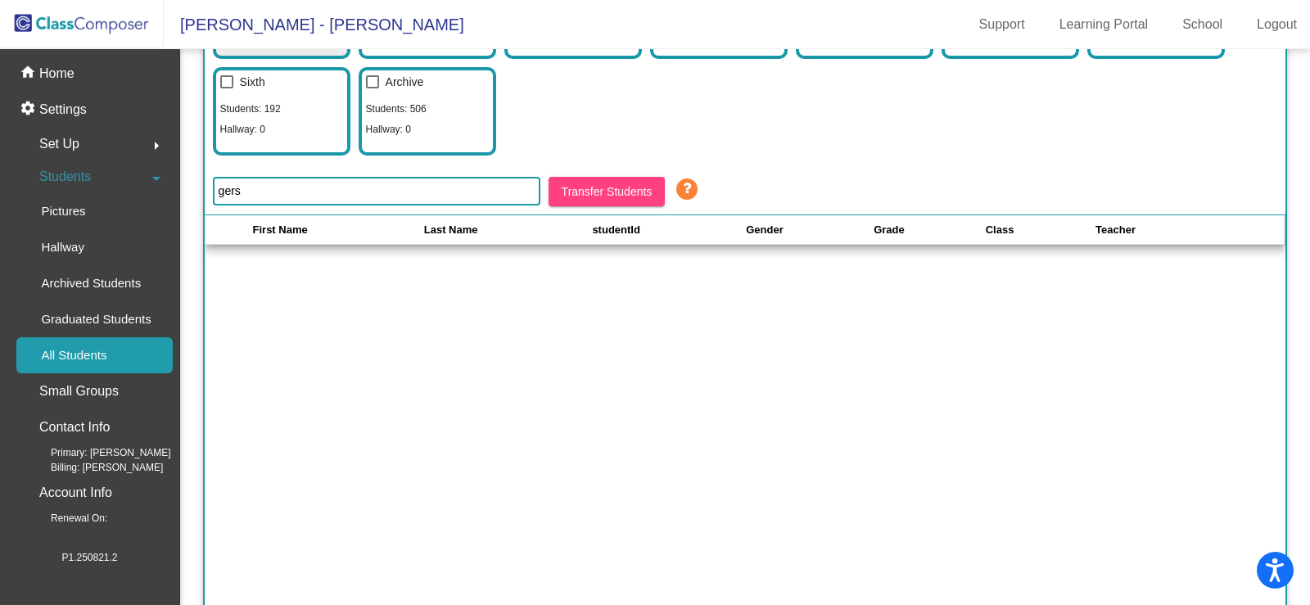
click at [609, 197] on span "Transfer Students" at bounding box center [607, 191] width 91 height 13
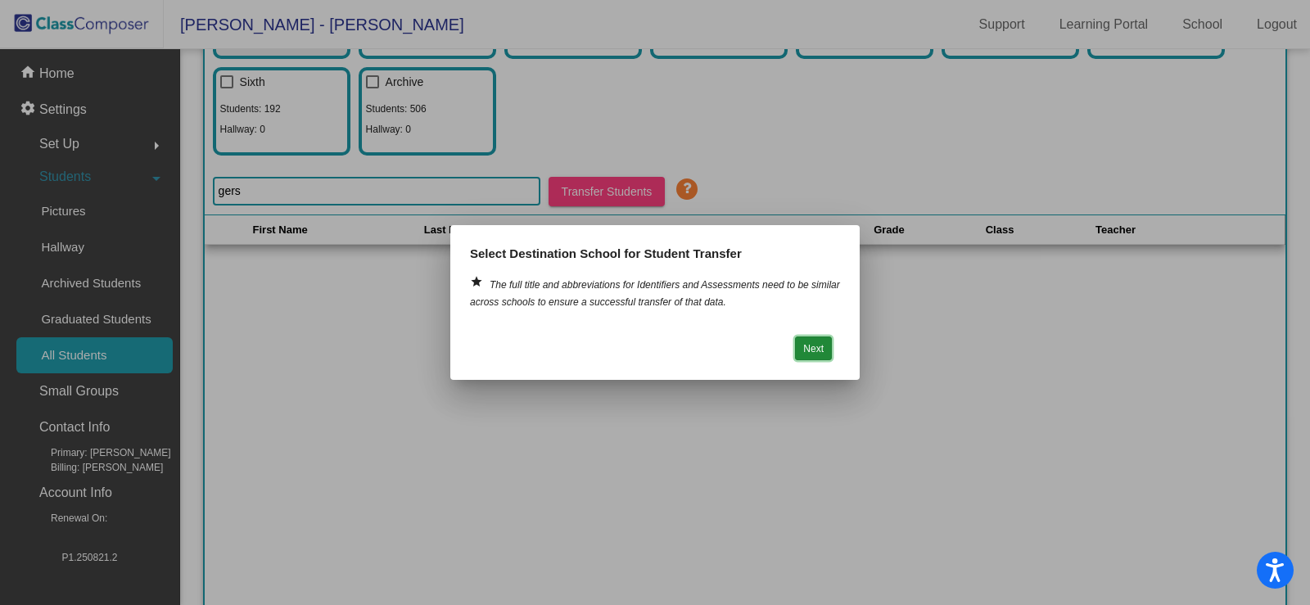
click at [817, 350] on button "Next" at bounding box center [813, 349] width 37 height 24
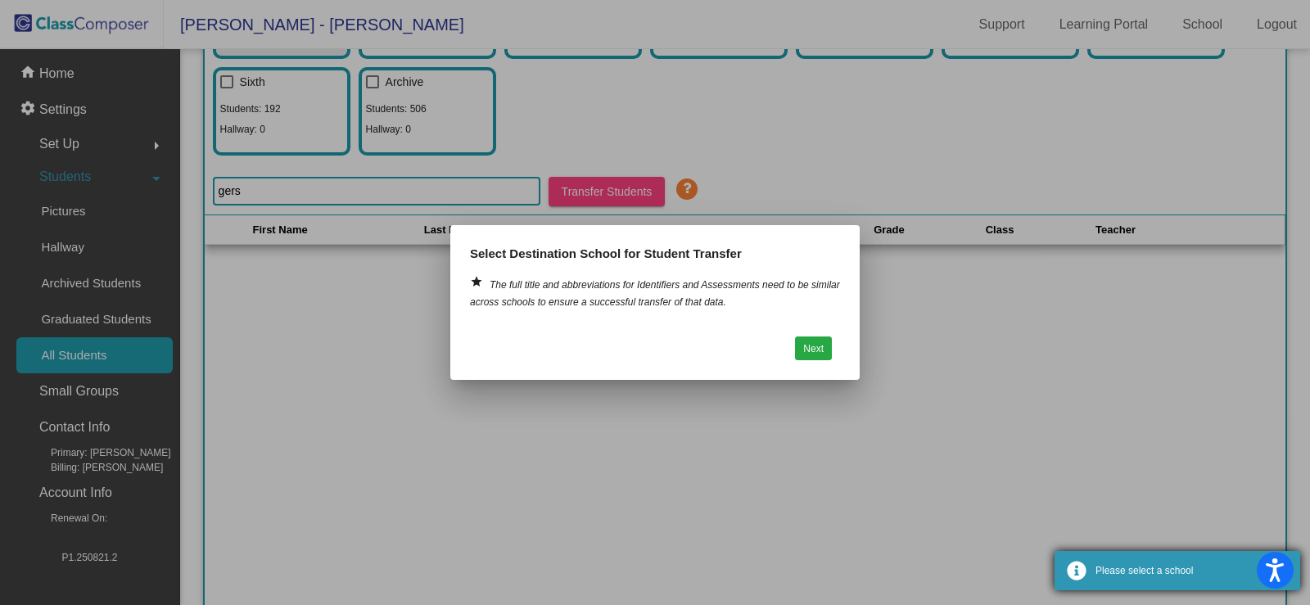
click at [1214, 563] on div "Please select a school" at bounding box center [1192, 570] width 192 height 15
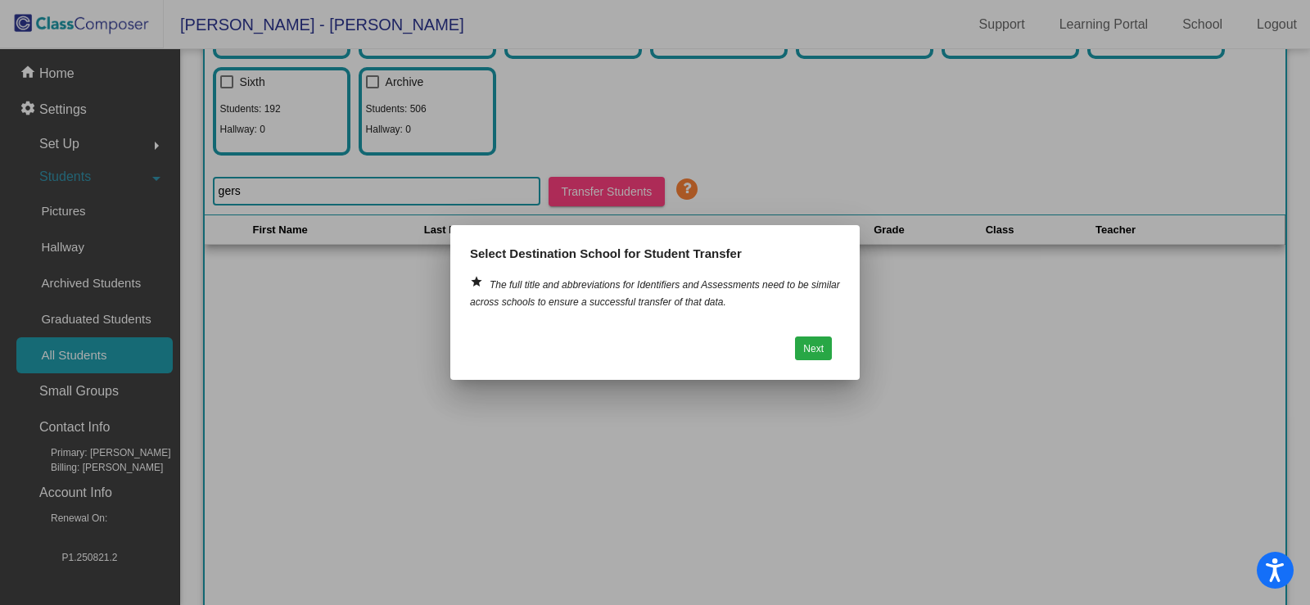
click at [378, 265] on div at bounding box center [655, 302] width 1310 height 605
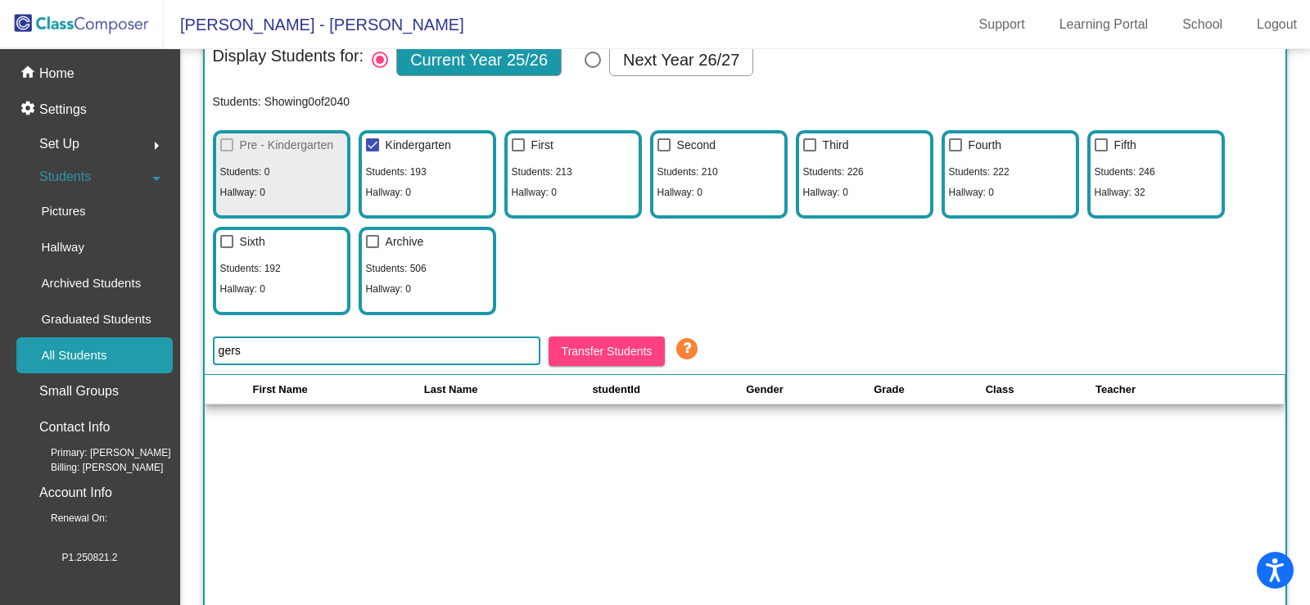
scroll to position [0, 0]
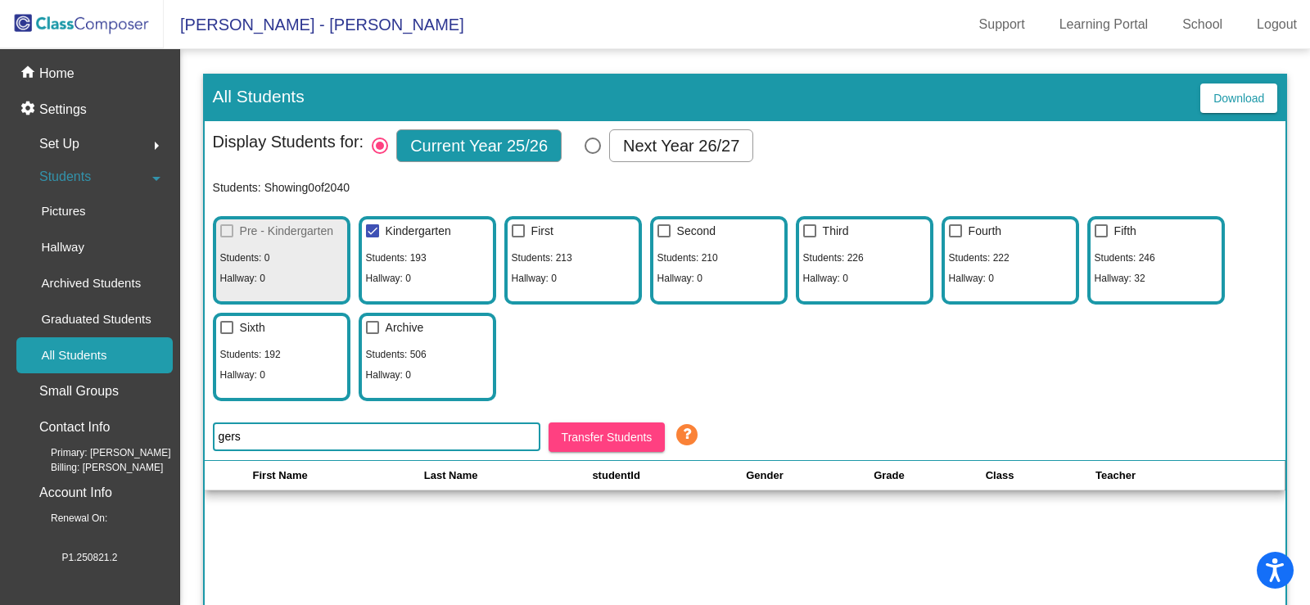
click at [277, 430] on input "gers" at bounding box center [377, 437] width 328 height 29
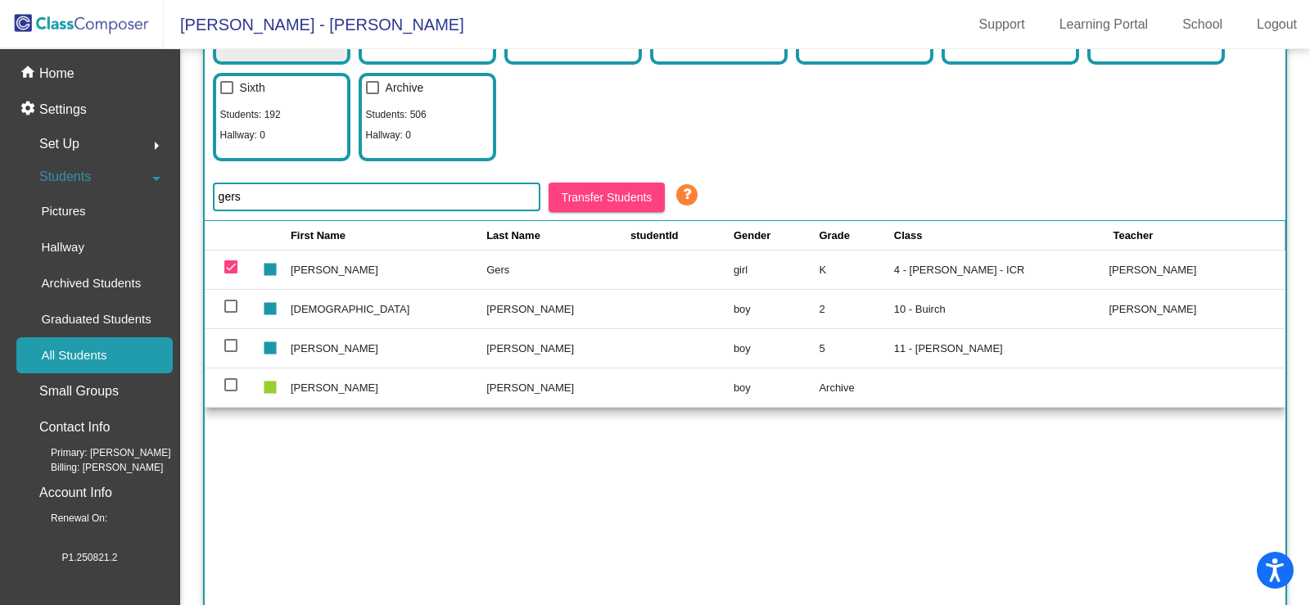
scroll to position [246, 0]
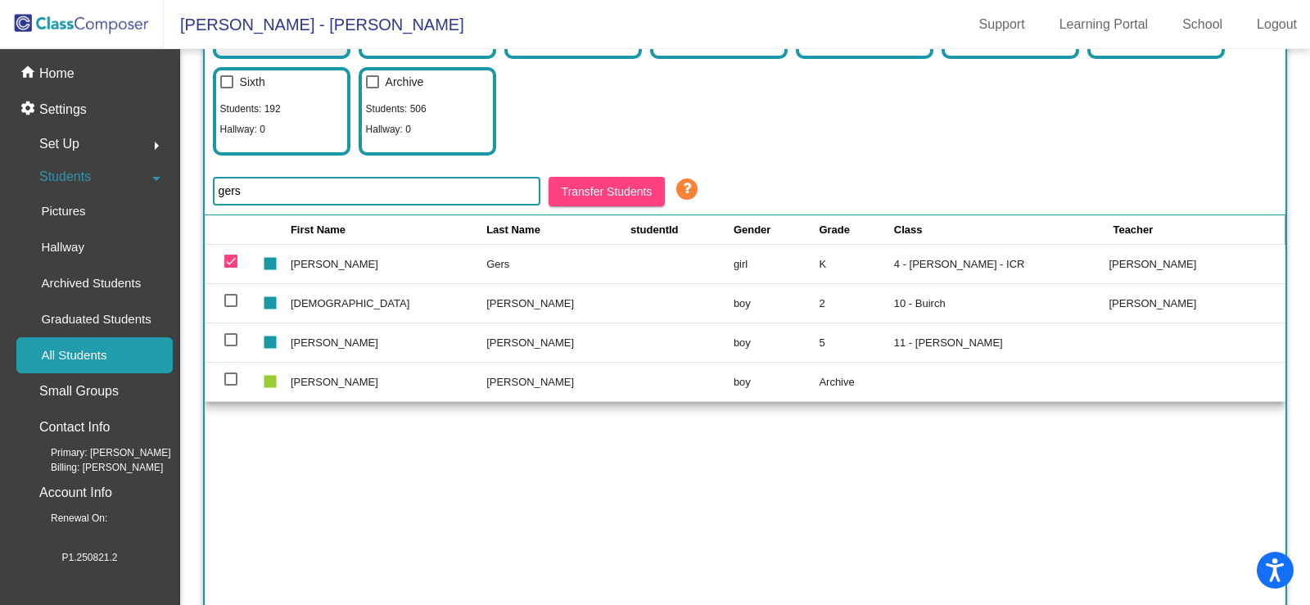
click at [614, 191] on span "Transfer Students" at bounding box center [607, 191] width 91 height 13
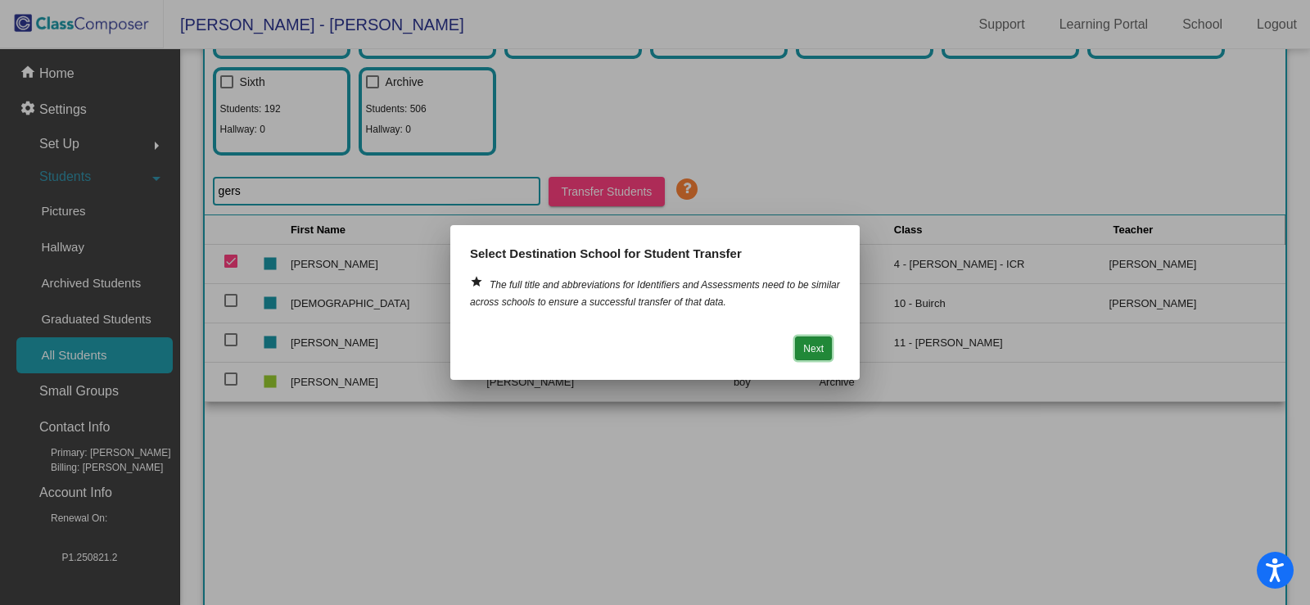
click at [812, 344] on button "Next" at bounding box center [813, 349] width 37 height 24
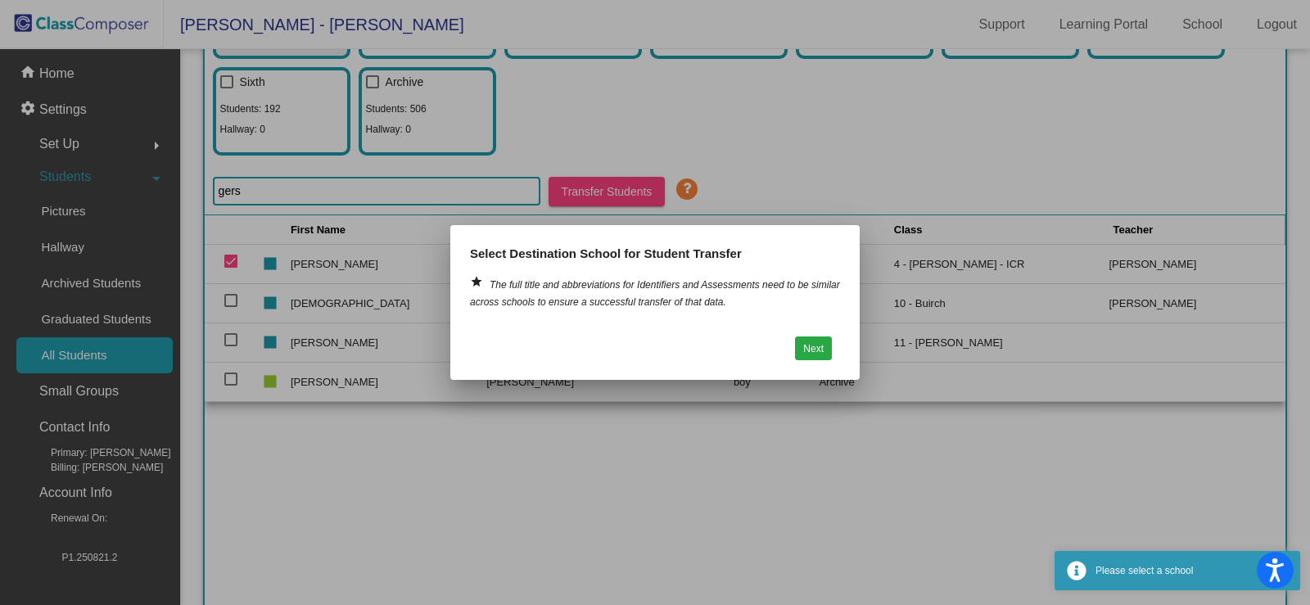
click at [752, 474] on div at bounding box center [655, 302] width 1310 height 605
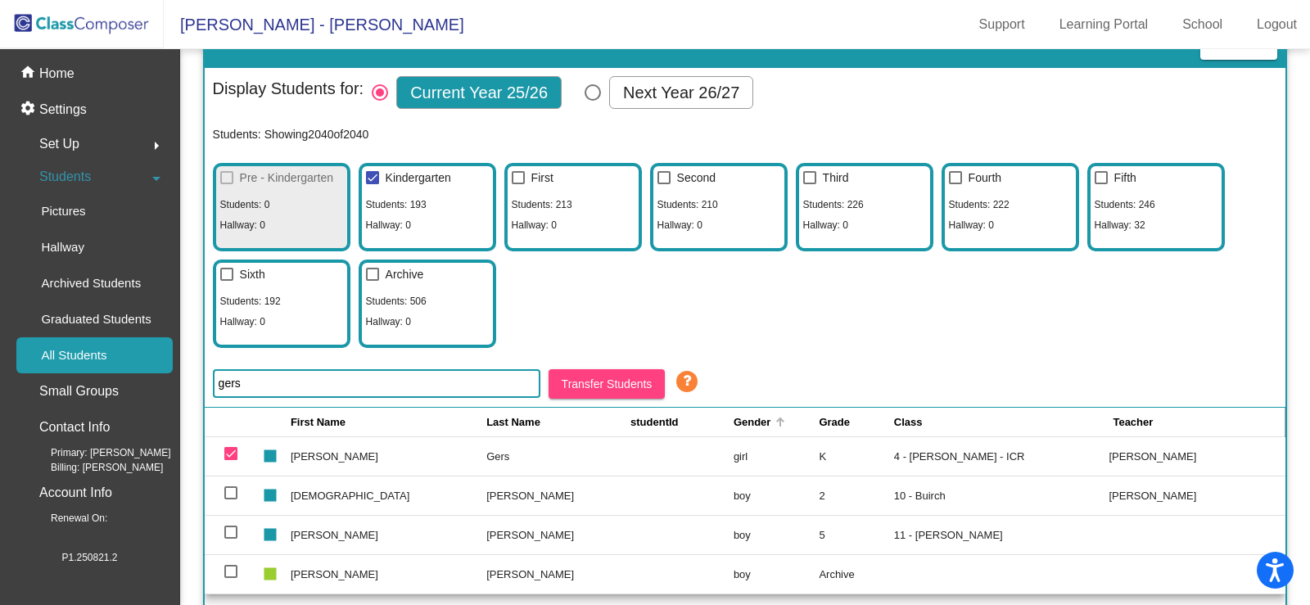
scroll to position [82, 0]
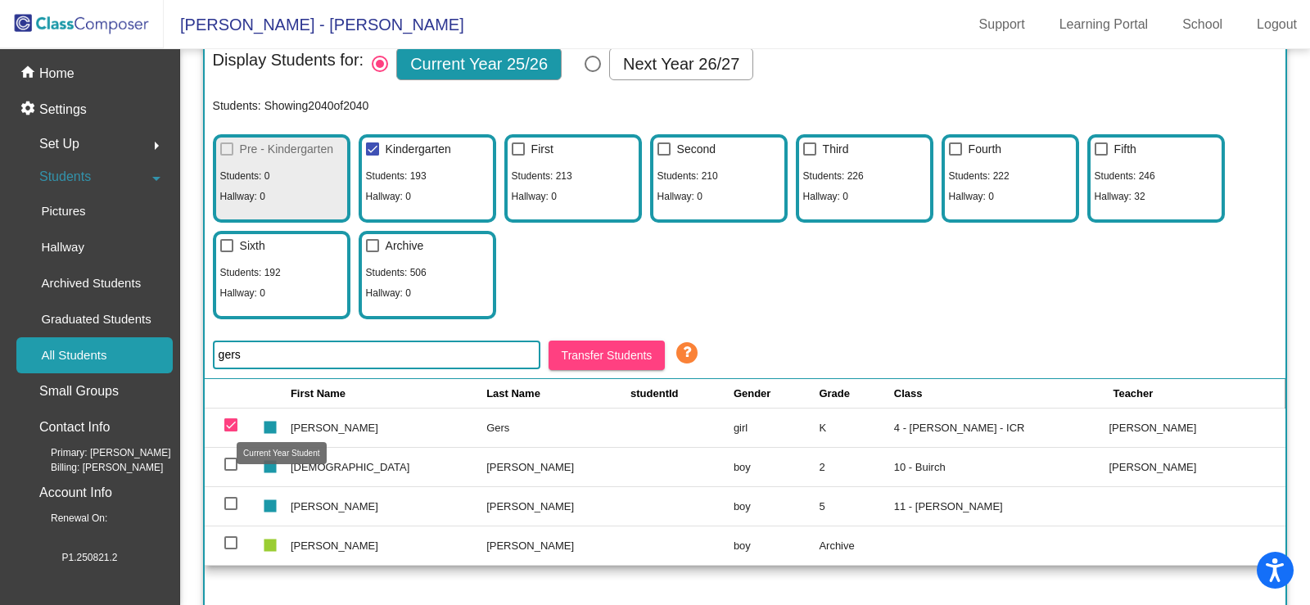
click at [278, 425] on mat-icon "stop" at bounding box center [268, 421] width 20 height 20
click at [326, 423] on td "[PERSON_NAME]" at bounding box center [389, 427] width 196 height 39
click at [364, 255] on mat-checkbox "Archive" at bounding box center [393, 247] width 62 height 26
click at [374, 249] on div at bounding box center [372, 245] width 13 height 13
click at [373, 252] on input "Archive" at bounding box center [372, 252] width 1 height 1
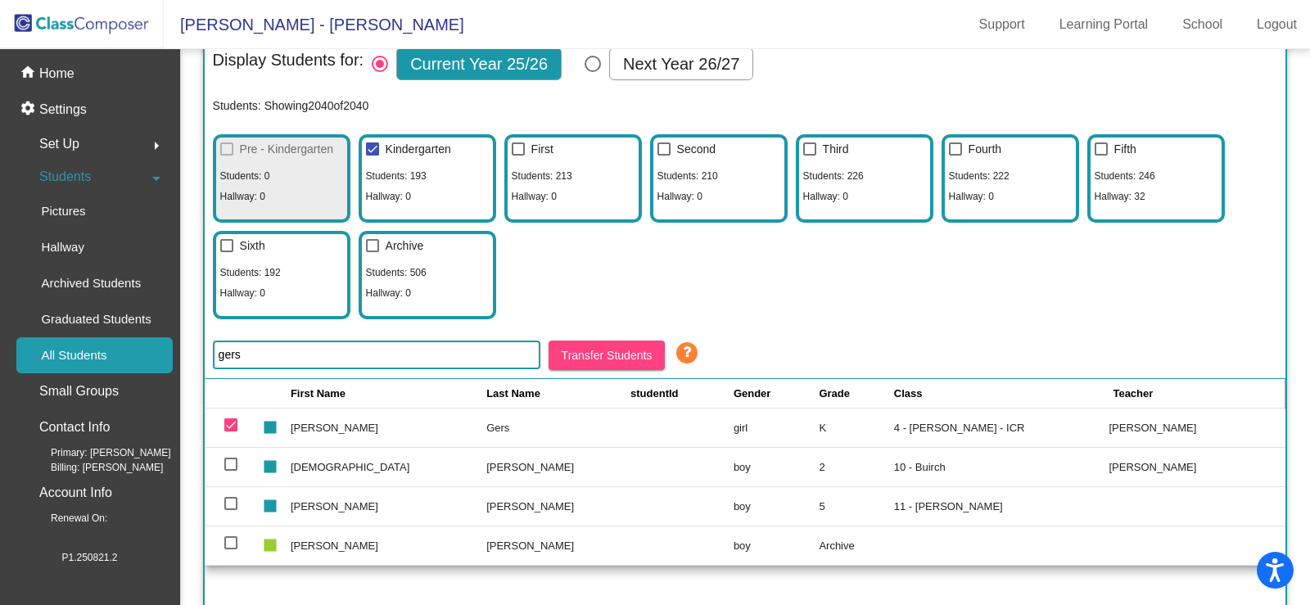
click at [374, 248] on div at bounding box center [372, 245] width 13 height 13
click at [373, 252] on input "Archive" at bounding box center [372, 252] width 1 height 1
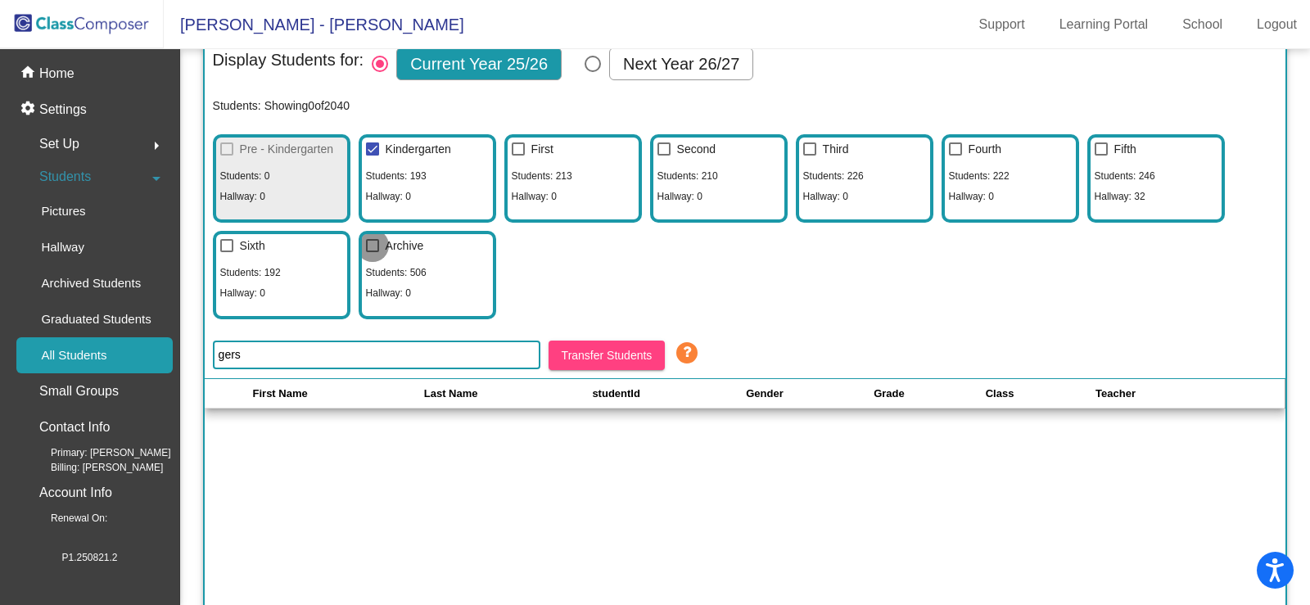
click at [374, 248] on div at bounding box center [372, 245] width 13 height 13
click at [373, 252] on input "Archive" at bounding box center [372, 252] width 1 height 1
click at [378, 239] on div at bounding box center [372, 245] width 13 height 13
click at [373, 252] on input "Archive" at bounding box center [372, 252] width 1 height 1
click at [374, 246] on div at bounding box center [372, 245] width 13 height 13
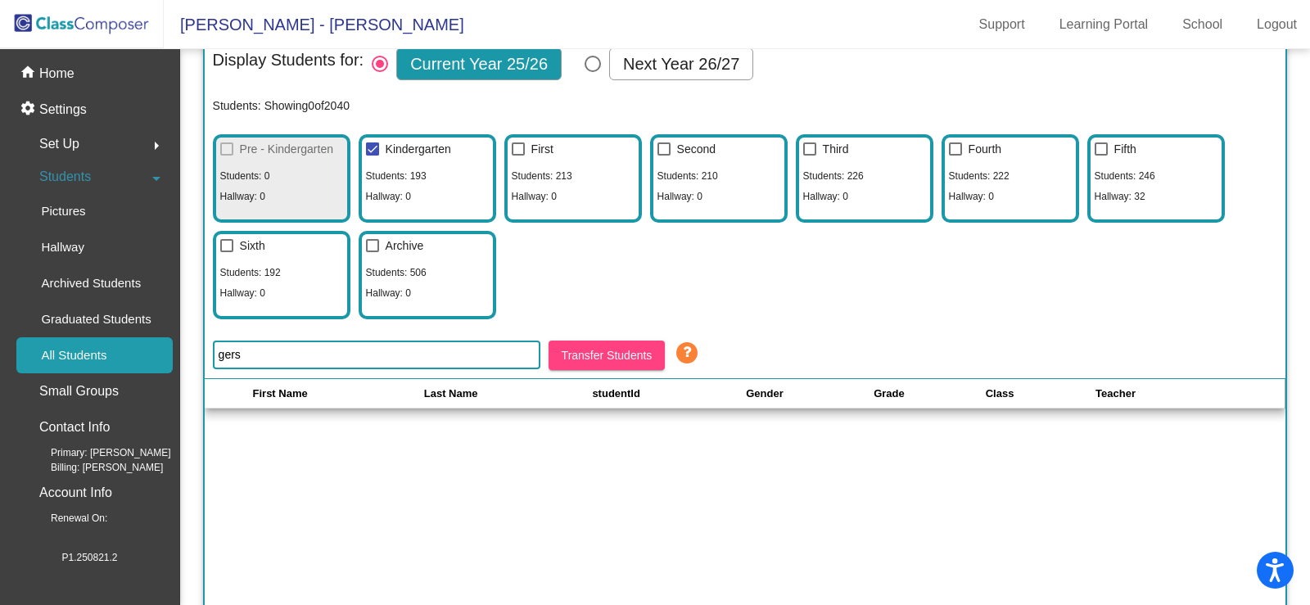
click at [373, 252] on input "Archive" at bounding box center [372, 252] width 1 height 1
checkbox input "true"
click at [516, 353] on input "gers" at bounding box center [377, 355] width 328 height 29
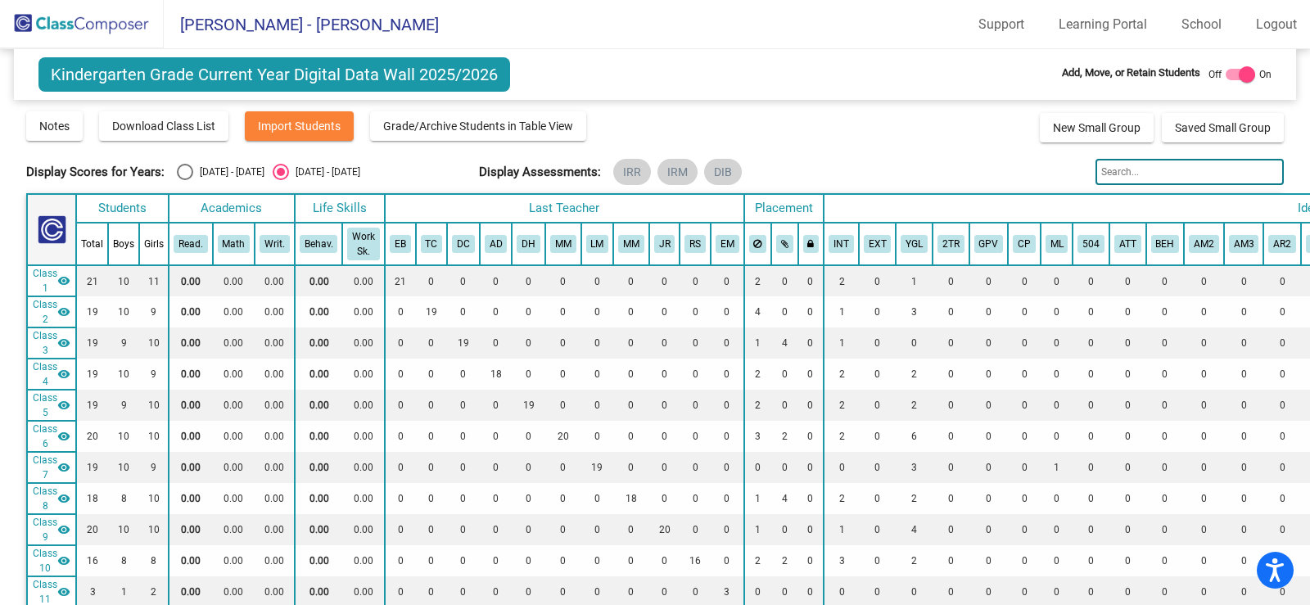
scroll to position [1016, 0]
